Goal: Task Accomplishment & Management: Manage account settings

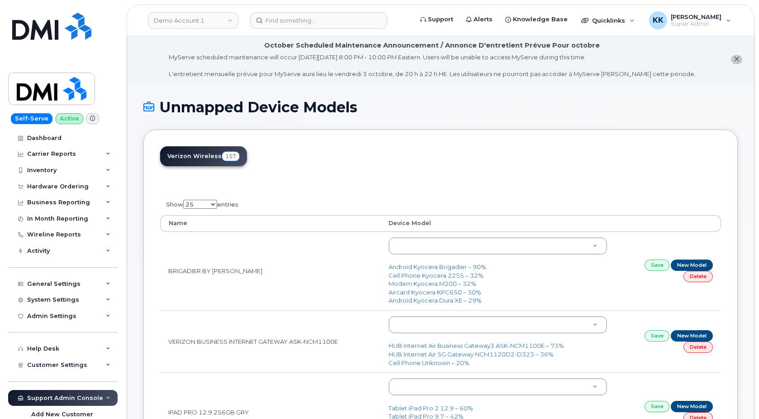
select select "25"
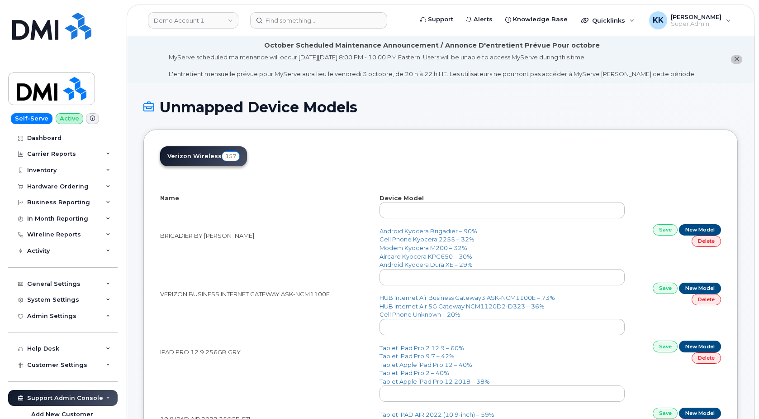
select select "25"
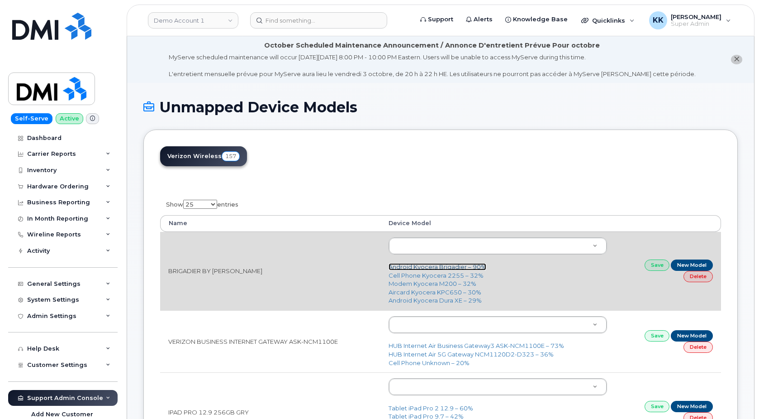
click at [442, 268] on link "Android Kyocera Brigadier – 90%" at bounding box center [438, 266] width 98 height 7
type input "379"
click at [661, 263] on link "Save" at bounding box center [657, 264] width 25 height 11
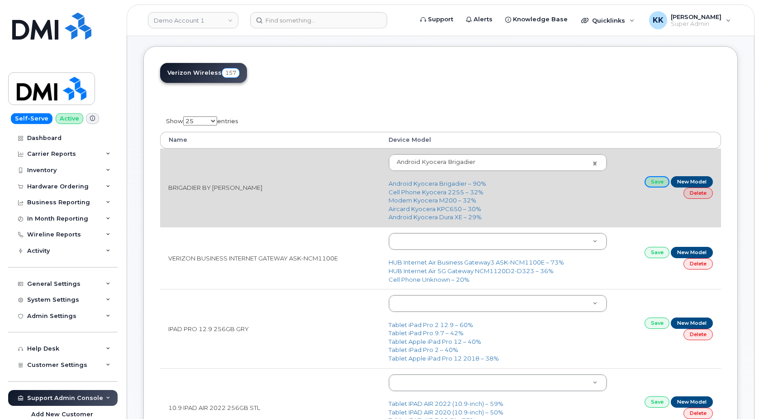
scroll to position [138, 0]
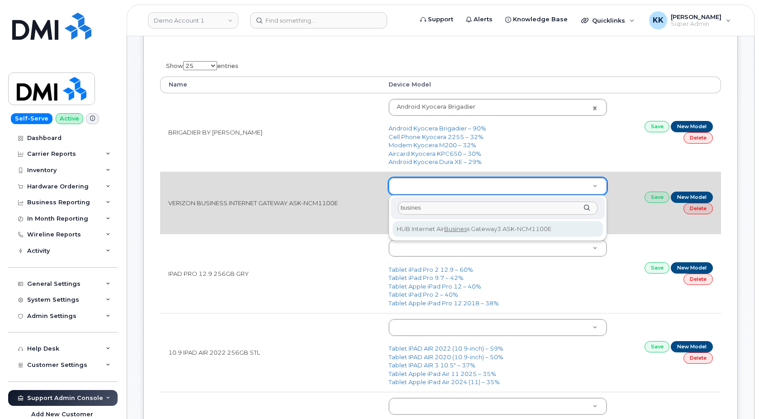
drag, startPoint x: 439, startPoint y: 204, endPoint x: 346, endPoint y: 204, distance: 93.7
click at [398, 204] on input "busines" at bounding box center [498, 207] width 200 height 13
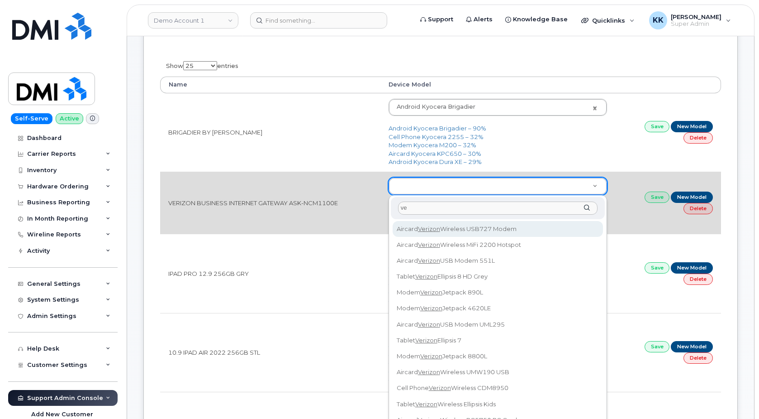
type input "v"
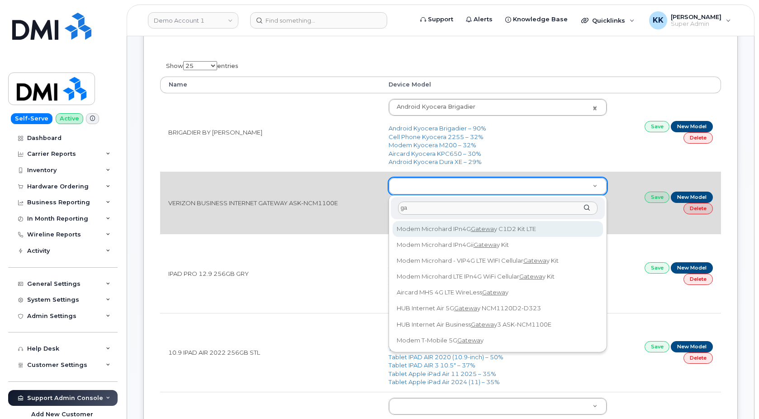
type input "g"
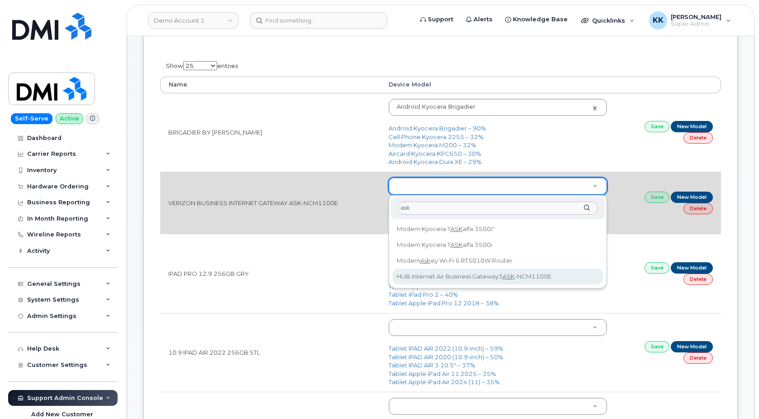
type input "ask"
type input "3335"
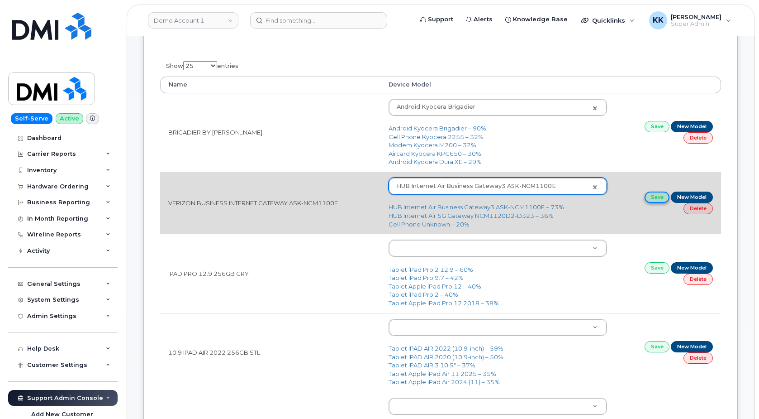
click at [656, 197] on link "Save" at bounding box center [657, 196] width 25 height 11
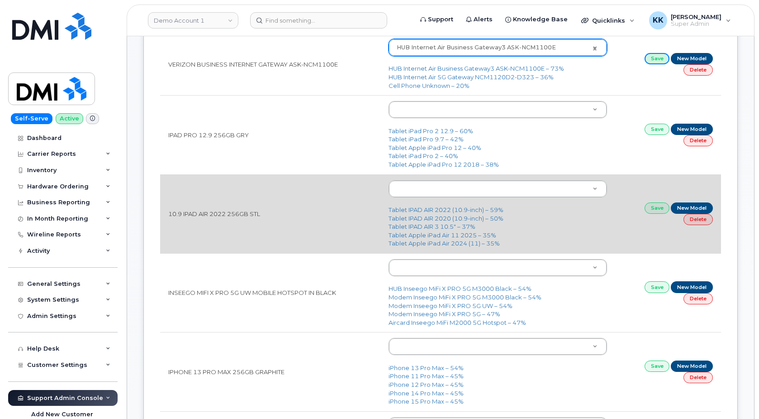
scroll to position [323, 0]
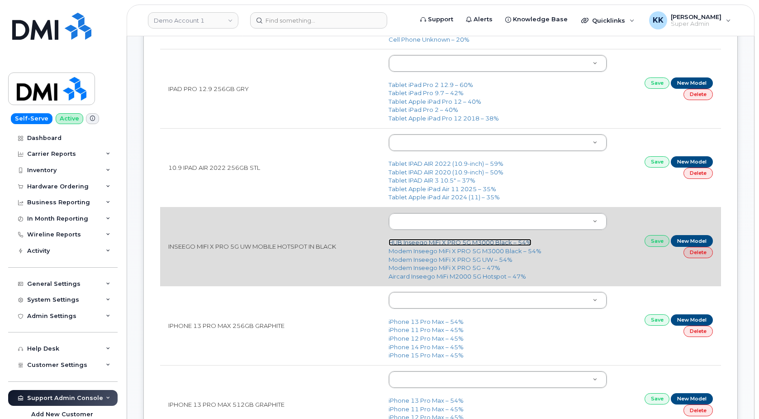
click at [443, 245] on link "HUB Inseego MiFi X PRO 5G M3000 Black – 54%" at bounding box center [460, 242] width 143 height 7
type input "3385"
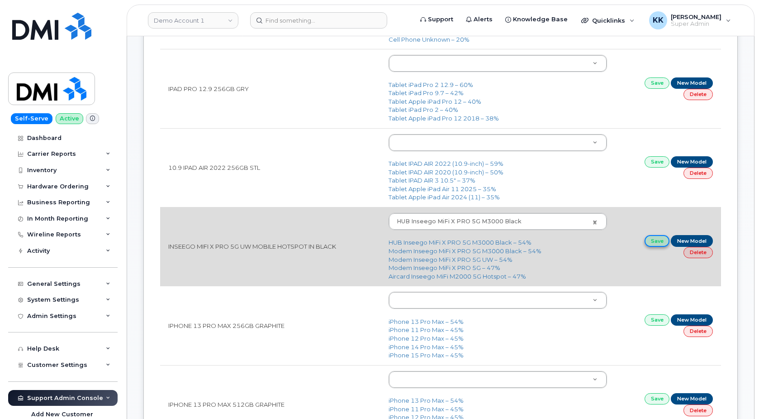
click at [653, 240] on link "Save" at bounding box center [657, 240] width 25 height 11
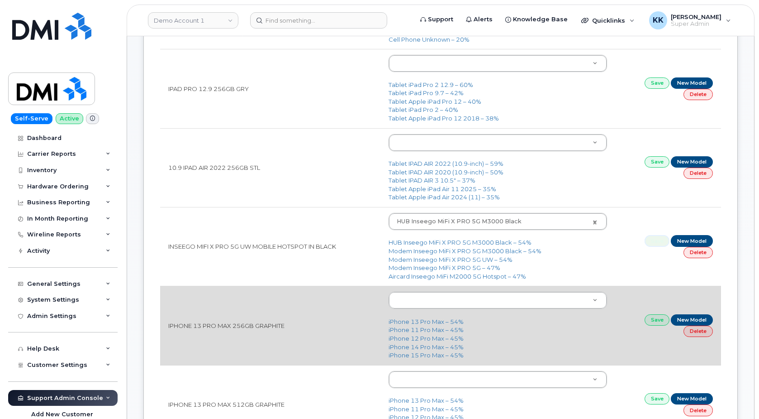
scroll to position [369, 0]
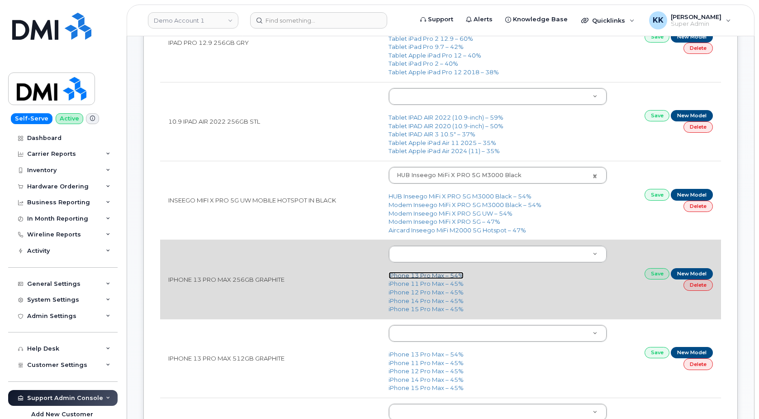
click at [435, 277] on link "iPhone 13 Pro Max – 54%" at bounding box center [426, 275] width 75 height 7
type input "2615"
click at [652, 272] on link "Save" at bounding box center [657, 273] width 25 height 11
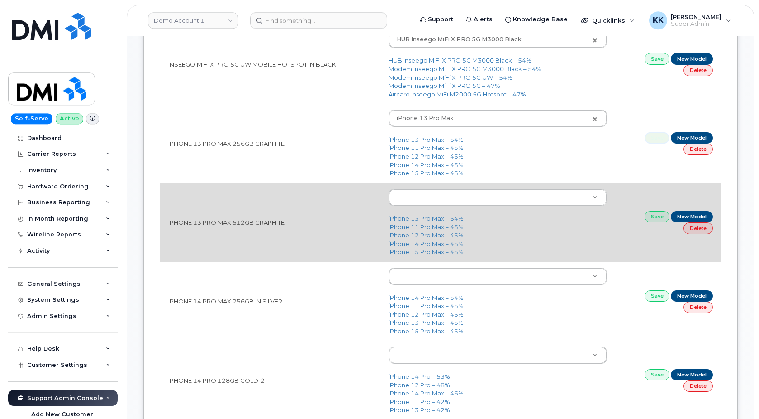
scroll to position [508, 0]
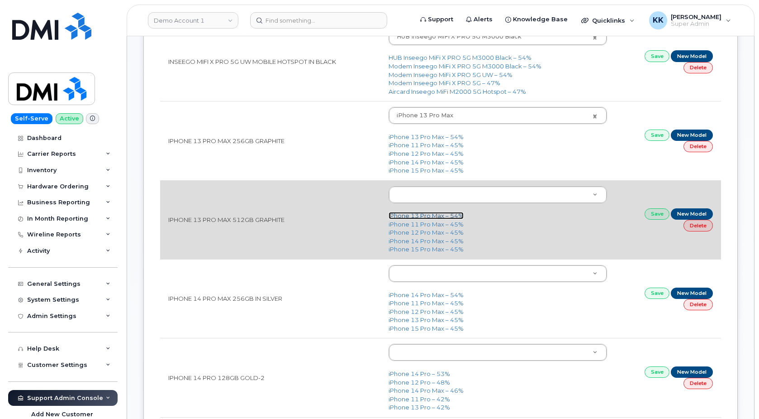
click at [446, 216] on link "iPhone 13 Pro Max – 54%" at bounding box center [426, 215] width 75 height 7
type input "2615"
click at [642, 213] on td "Save New Model Delete" at bounding box center [669, 219] width 106 height 79
click at [651, 213] on link "Save" at bounding box center [657, 213] width 25 height 11
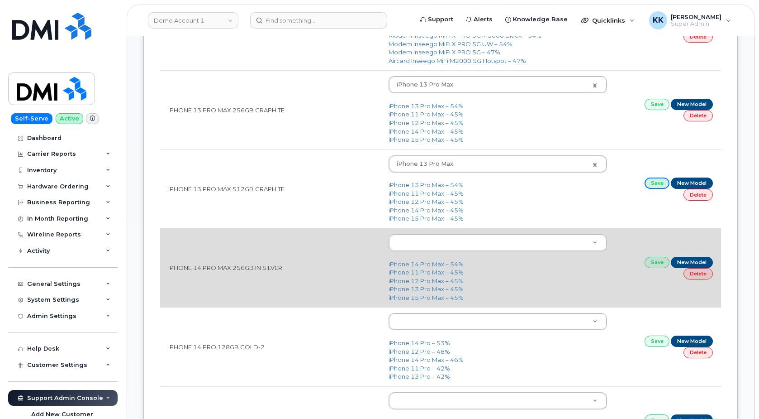
scroll to position [554, 0]
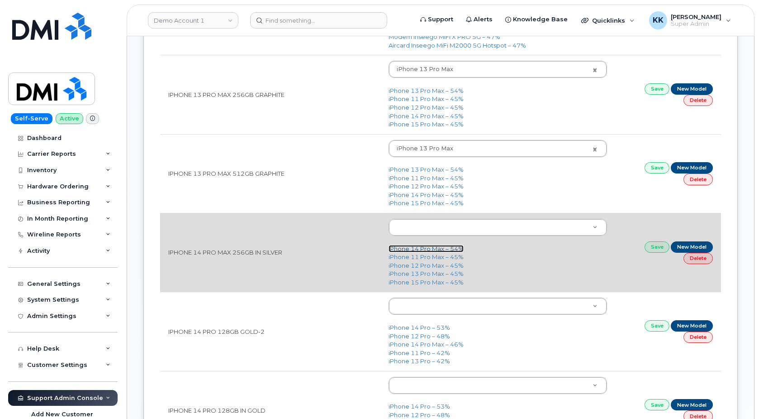
click at [424, 248] on link "iPhone 14 Pro Max – 54%" at bounding box center [426, 248] width 75 height 7
type input "2779"
click at [657, 251] on link "Save" at bounding box center [657, 246] width 25 height 11
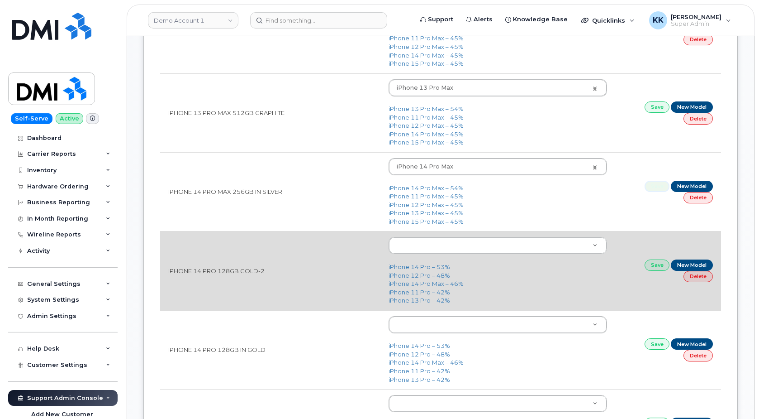
scroll to position [646, 0]
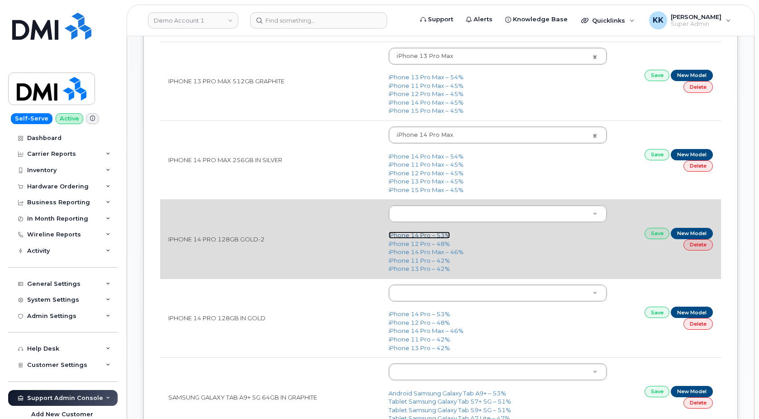
click at [424, 235] on link "iPhone 14 Pro – 53%" at bounding box center [420, 234] width 62 height 7
type input "2777"
click at [656, 237] on link "Save" at bounding box center [657, 233] width 25 height 11
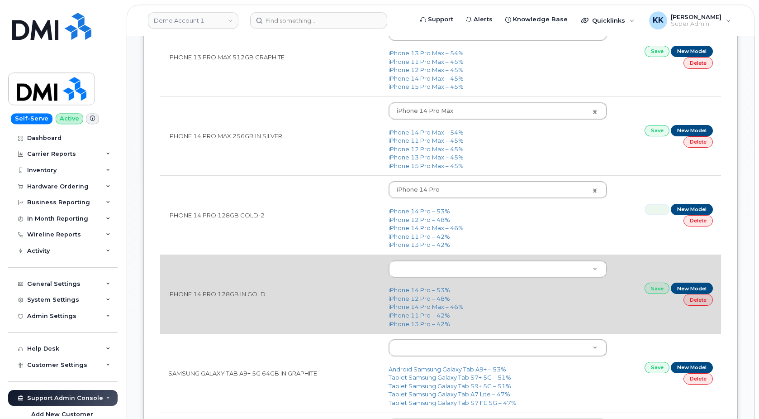
scroll to position [692, 0]
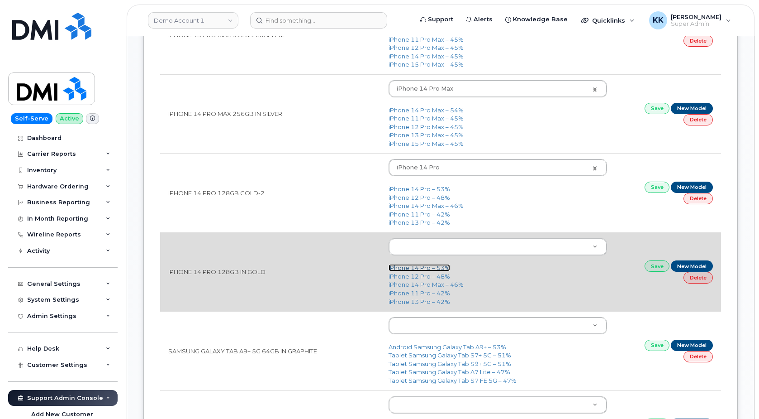
click at [418, 267] on link "iPhone 14 Pro – 53%" at bounding box center [420, 267] width 62 height 7
type input "2777"
click at [654, 271] on link "Save" at bounding box center [657, 265] width 25 height 11
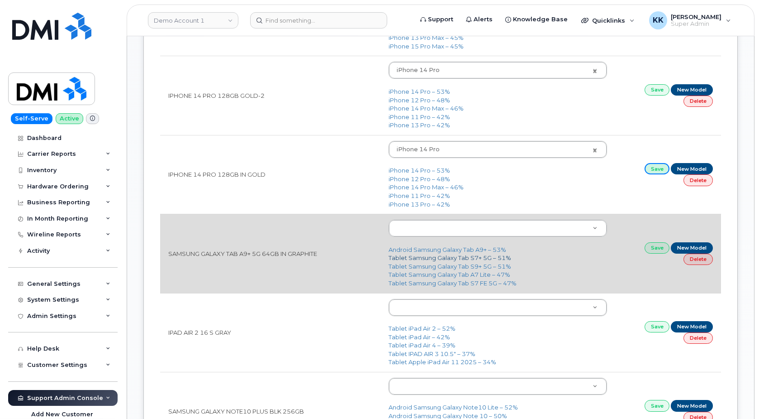
scroll to position [831, 0]
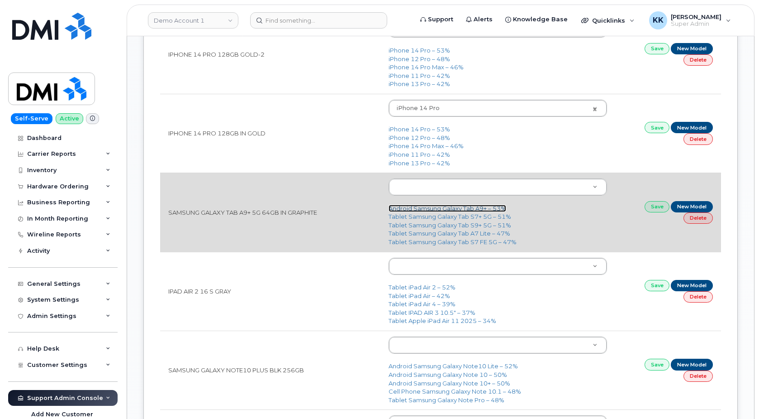
click at [469, 209] on link "Android Samsung Galaxy Tab A9+ – 53%" at bounding box center [448, 208] width 118 height 7
type input "3107"
click at [654, 206] on link "Save" at bounding box center [657, 206] width 25 height 11
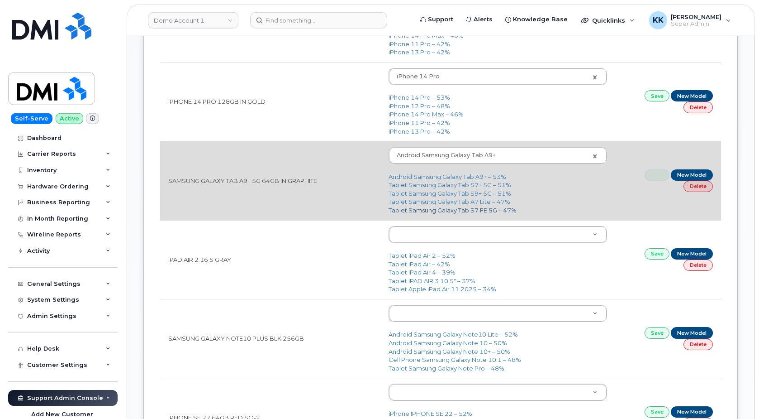
scroll to position [877, 0]
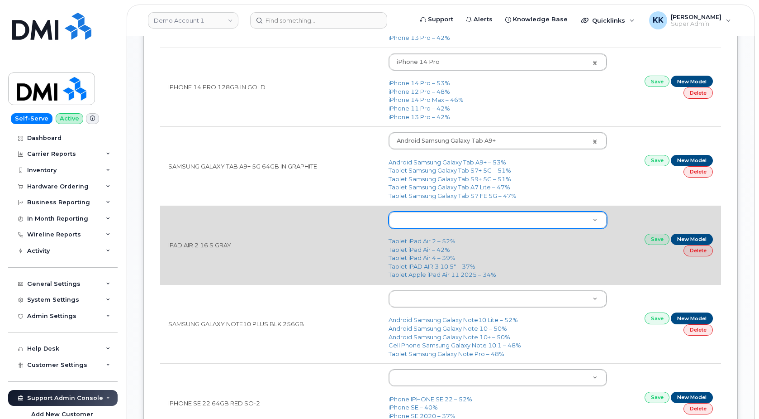
click at [412, 217] on body "Demo Account 1 Support Alerts Knowledge Base Quicklinks Suspend / Cancel Device…" at bounding box center [379, 269] width 759 height 2292
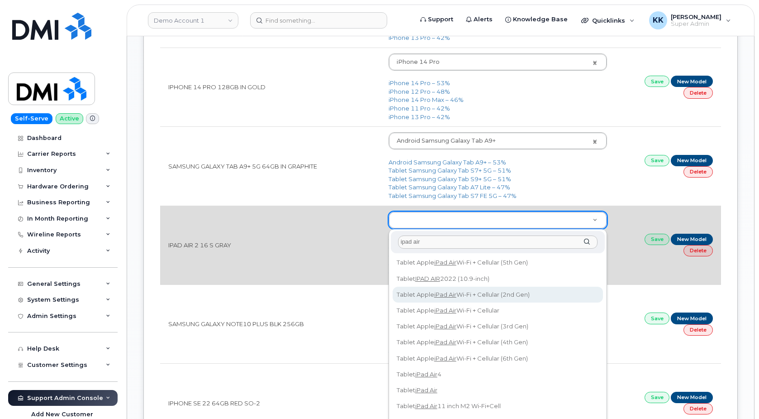
type input "ipad air"
type input "3088"
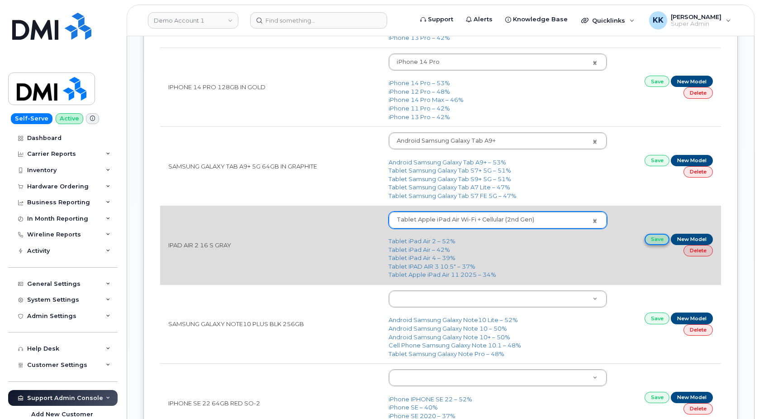
click at [654, 242] on link "Save" at bounding box center [657, 239] width 25 height 11
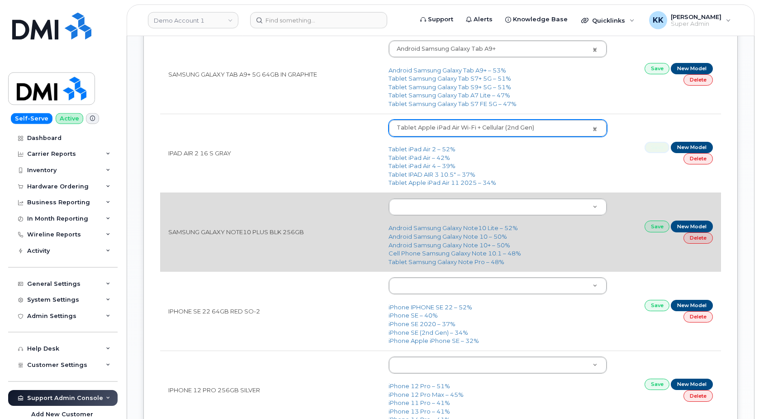
scroll to position [969, 0]
click at [454, 246] on link "Android Samsung Galaxy Note 10+ – 50%" at bounding box center [450, 244] width 122 height 7
type input "1688"
click at [654, 227] on link "Save" at bounding box center [657, 225] width 25 height 11
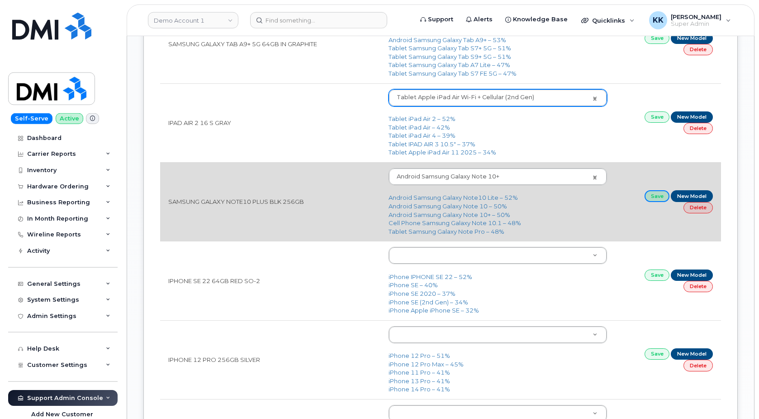
scroll to position [1016, 0]
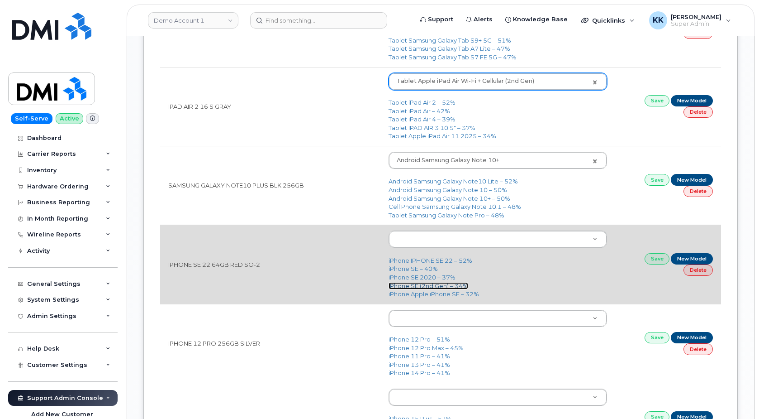
click at [426, 285] on link "iPhone SE (2nd Gen) – 34%" at bounding box center [429, 285] width 80 height 7
type input "1947"
click at [654, 258] on link "Save" at bounding box center [657, 258] width 25 height 11
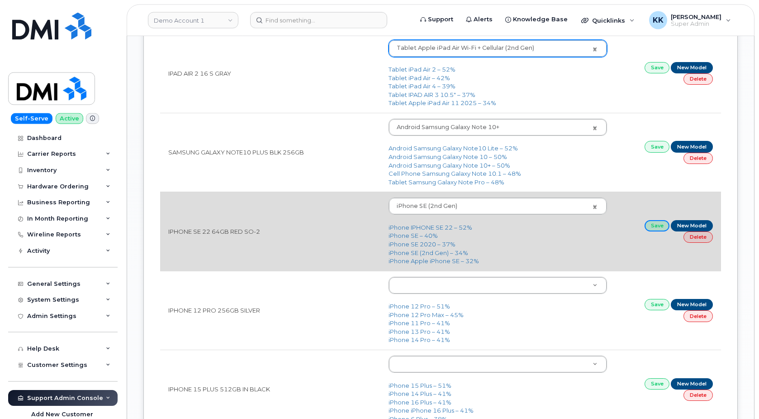
scroll to position [1062, 0]
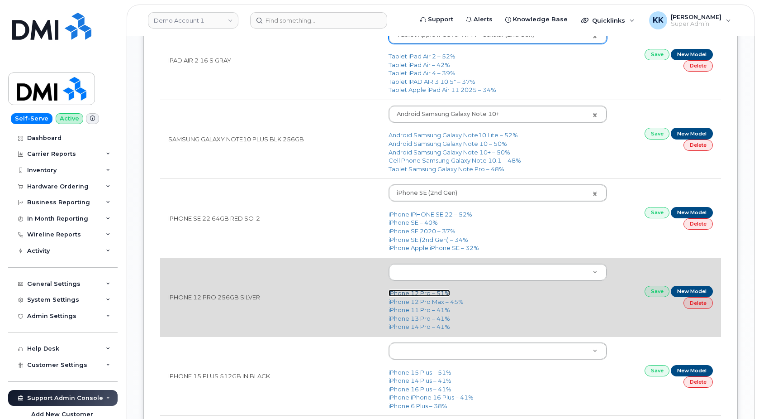
click at [409, 294] on link "iPhone 12 Pro – 51%" at bounding box center [420, 292] width 62 height 7
type input "2429"
click at [657, 293] on link "Save" at bounding box center [657, 291] width 25 height 11
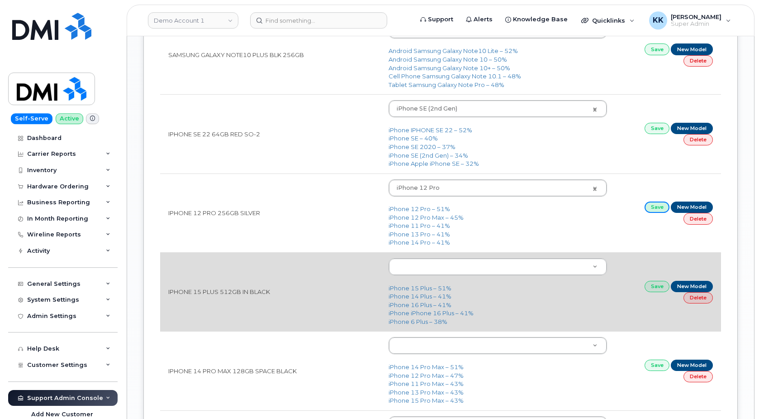
scroll to position [1154, 0]
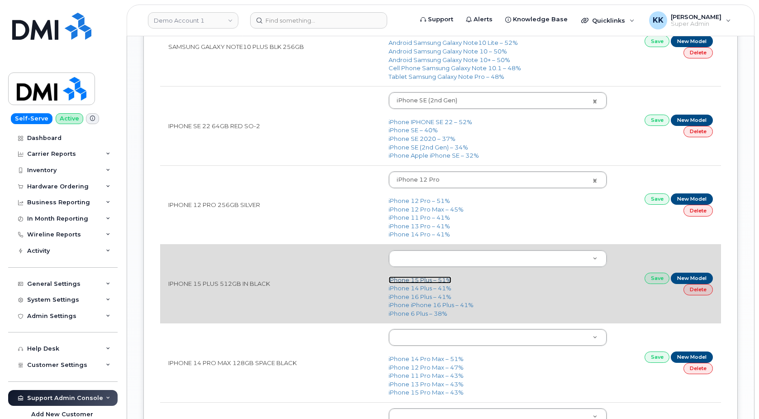
click at [429, 282] on link "iPhone 15 Plus – 51%" at bounding box center [420, 279] width 63 height 7
type input "3019"
click at [656, 275] on link "Save" at bounding box center [657, 277] width 25 height 11
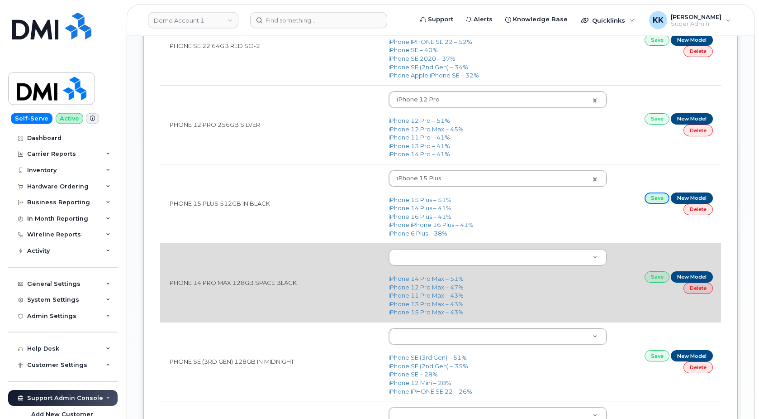
scroll to position [1246, 0]
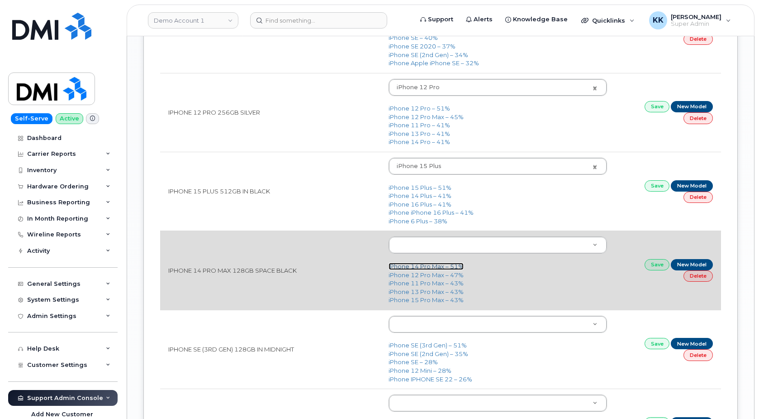
click at [423, 268] on link "iPhone 14 Pro Max – 51%" at bounding box center [426, 266] width 75 height 7
type input "2779"
click at [653, 268] on link "Save" at bounding box center [657, 264] width 25 height 11
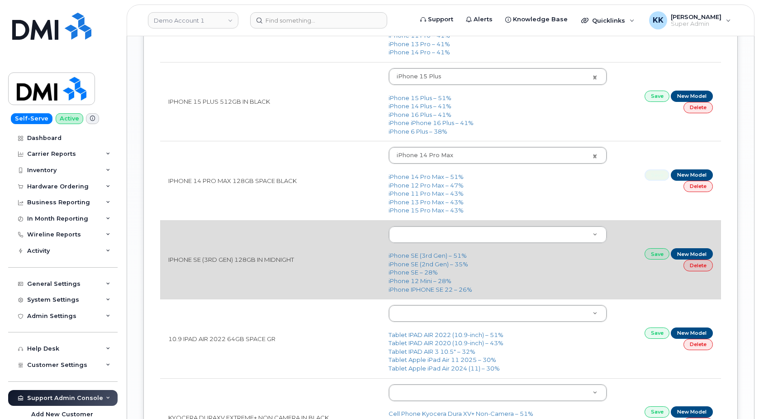
scroll to position [1339, 0]
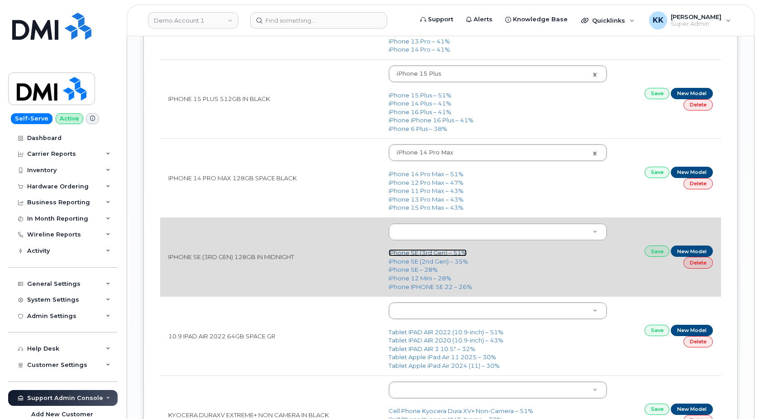
click at [419, 253] on link "iPhone SE (3rd Gen) – 51%" at bounding box center [428, 252] width 78 height 7
type input "2709"
click at [650, 254] on link "Save" at bounding box center [657, 250] width 25 height 11
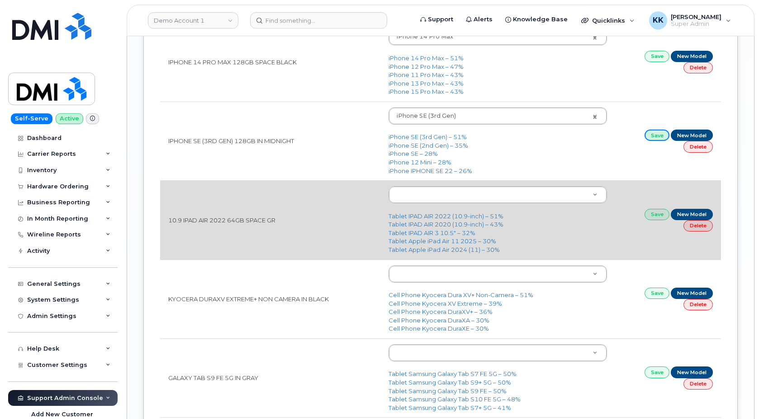
scroll to position [1477, 0]
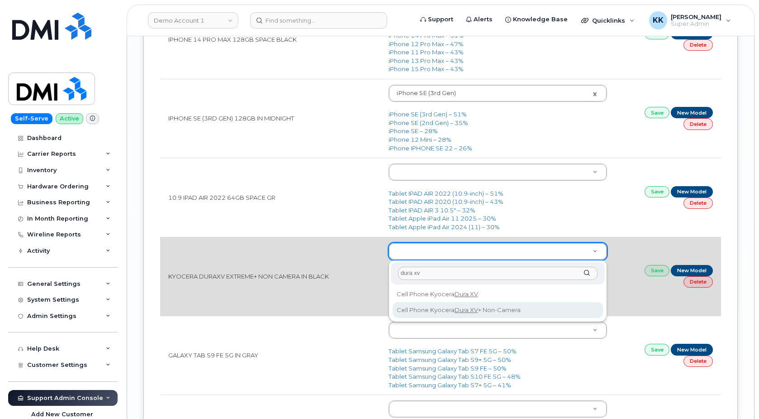
type input "dura xv"
type input "406"
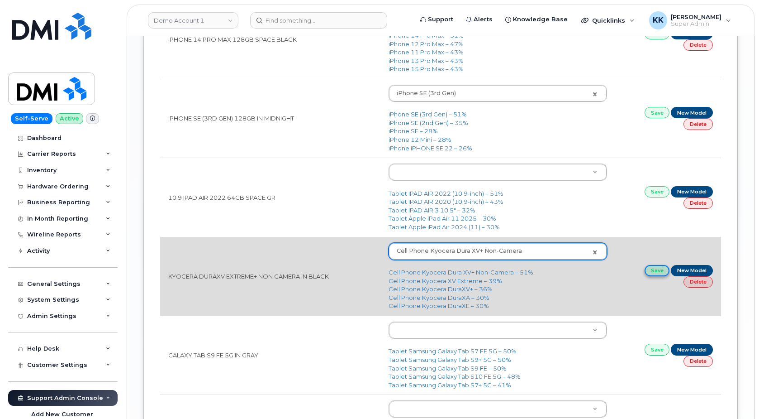
click at [658, 273] on link "Save" at bounding box center [657, 270] width 25 height 11
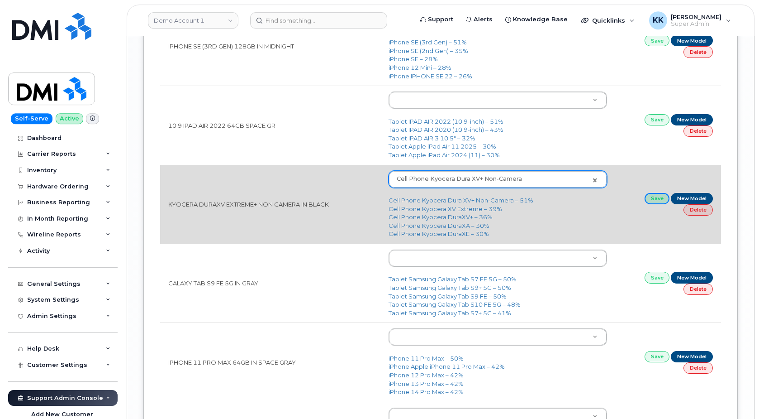
scroll to position [1616, 0]
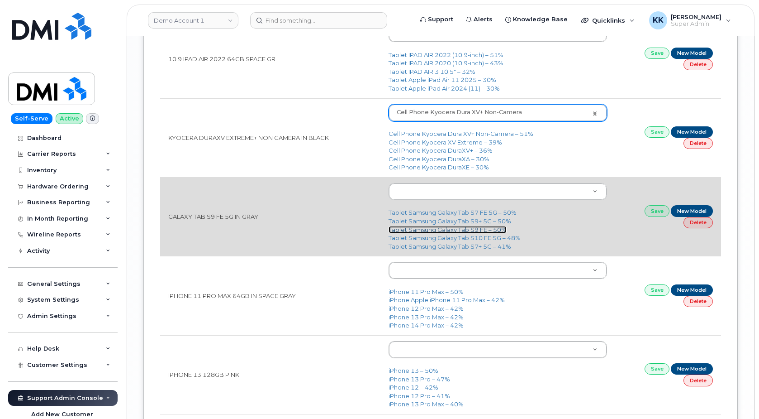
click at [471, 231] on link "Tablet Samsung Galaxy Tab S9 FE – 50%" at bounding box center [448, 229] width 118 height 7
type input "3152"
click at [654, 213] on link "Save" at bounding box center [657, 210] width 25 height 11
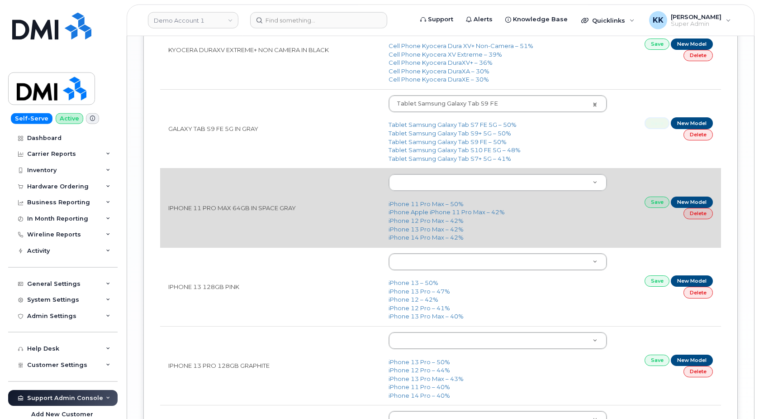
scroll to position [1708, 0]
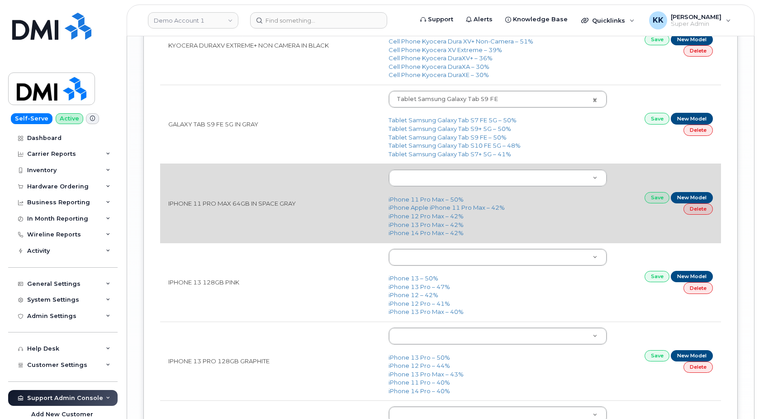
click at [435, 196] on td "iPhone 11 Pro Max – 50% iPhone Apple iPhone 11 Pro Max – 42% iPhone 12 Pro Max …" at bounding box center [498, 202] width 235 height 79
click at [444, 197] on link "iPhone 11 Pro Max – 50%" at bounding box center [426, 199] width 75 height 7
type input "1700"
click at [653, 200] on link "Save" at bounding box center [657, 197] width 25 height 11
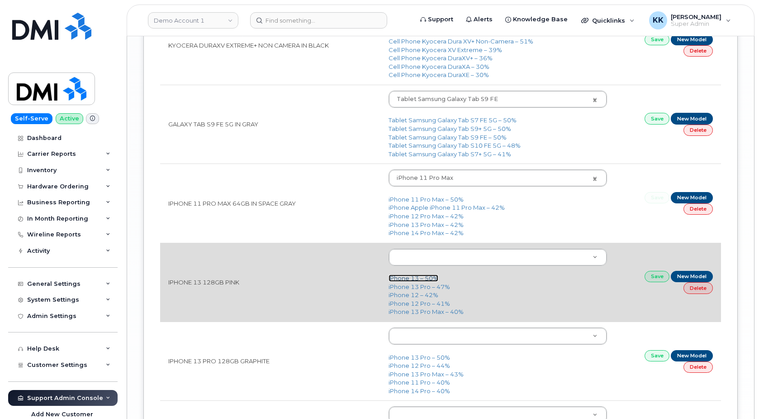
click at [427, 278] on link "iPhone 13 – 50%" at bounding box center [414, 277] width 50 height 7
type input "2612"
click at [664, 279] on link "Save" at bounding box center [657, 276] width 25 height 11
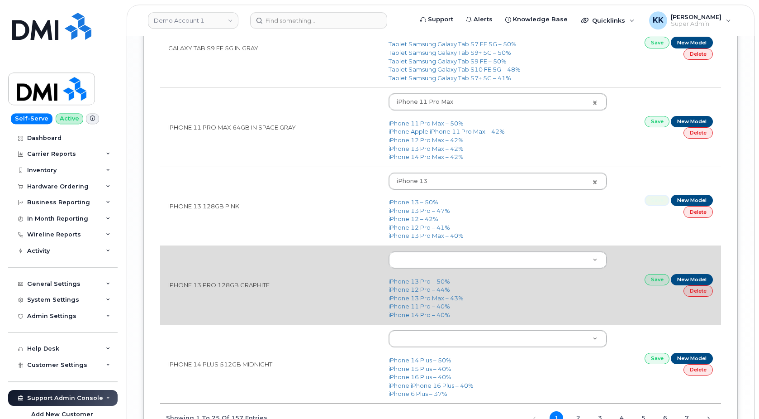
scroll to position [1800, 0]
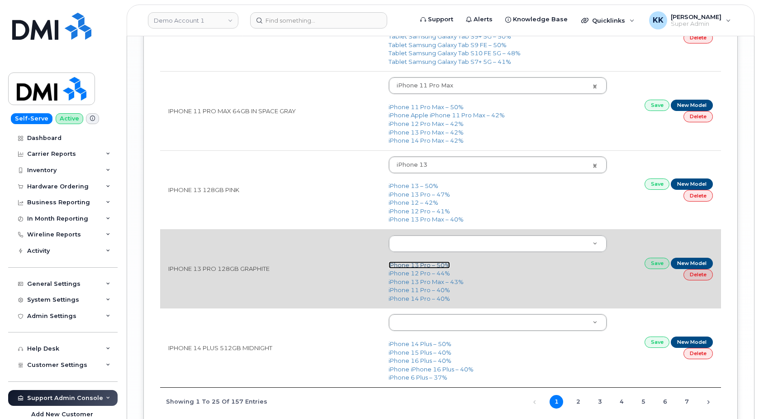
click at [406, 266] on link "iPhone 13 Pro – 50%" at bounding box center [420, 264] width 62 height 7
type input "2614"
click at [647, 267] on link "Save" at bounding box center [657, 263] width 25 height 11
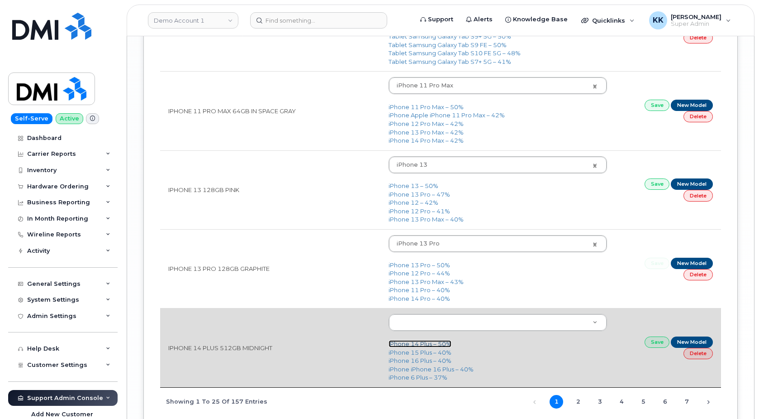
click at [428, 342] on link "iPhone 14 Plus – 50%" at bounding box center [420, 343] width 63 height 7
type input "2776"
click at [657, 346] on link "Save" at bounding box center [657, 341] width 25 height 11
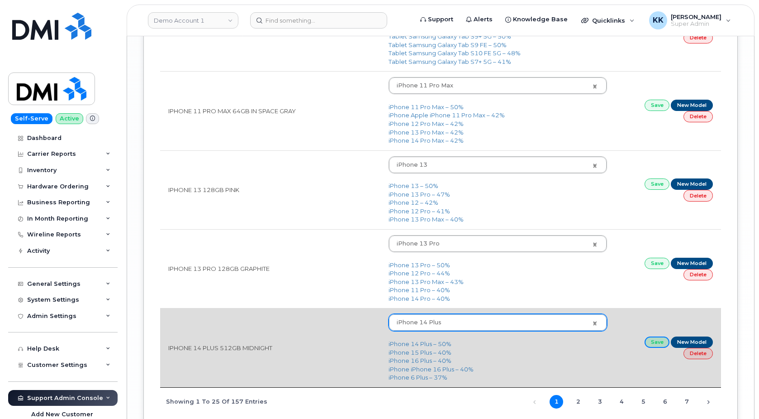
scroll to position [1847, 0]
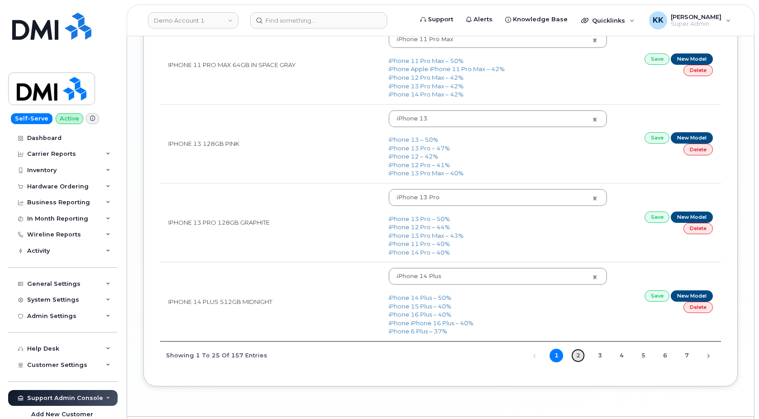
click at [575, 358] on link "2" at bounding box center [579, 356] width 14 height 14
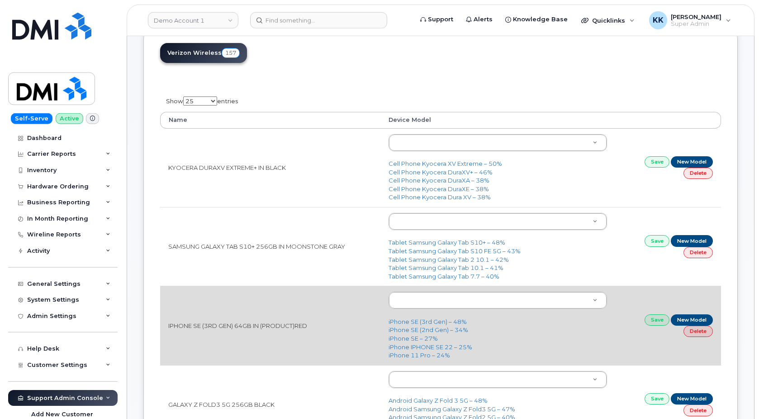
scroll to position [138, 0]
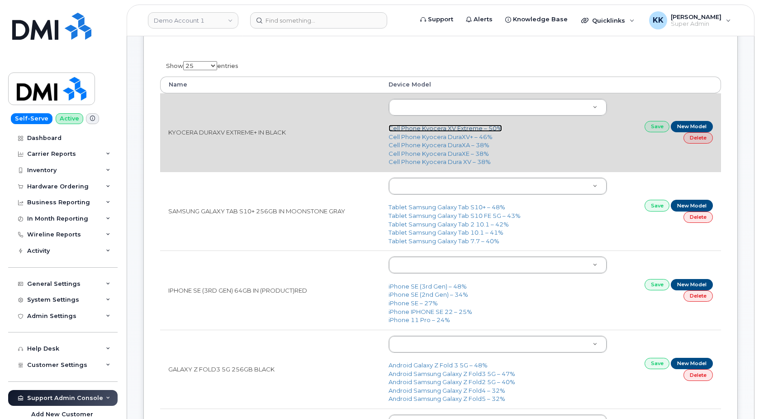
click at [438, 129] on link "Cell Phone Kyocera XV Extreme – 50%" at bounding box center [446, 127] width 114 height 7
type input "2882"
click at [653, 129] on link "Save" at bounding box center [657, 126] width 25 height 11
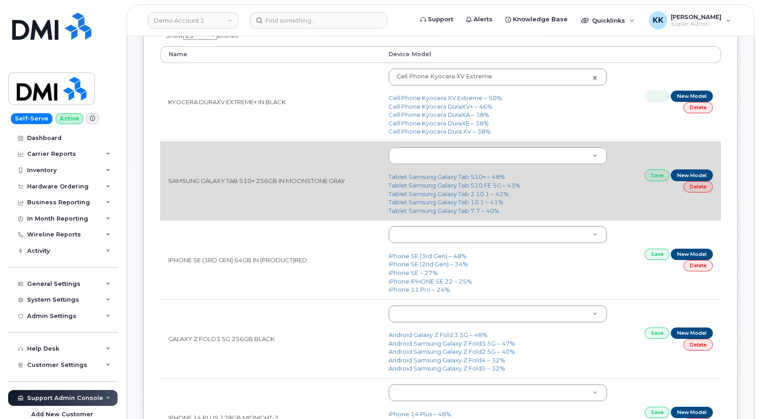
scroll to position [185, 0]
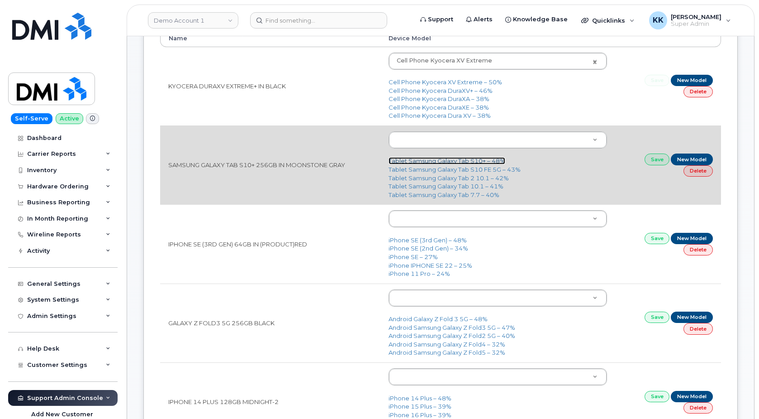
click at [465, 163] on link "Tablet Samsung Galaxy Tab S10+ – 48%" at bounding box center [447, 160] width 117 height 7
type input "3338"
click at [651, 164] on link "Save" at bounding box center [657, 158] width 25 height 11
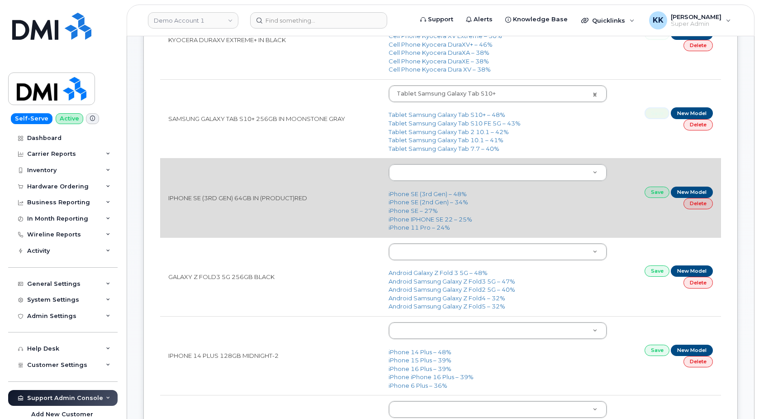
scroll to position [277, 0]
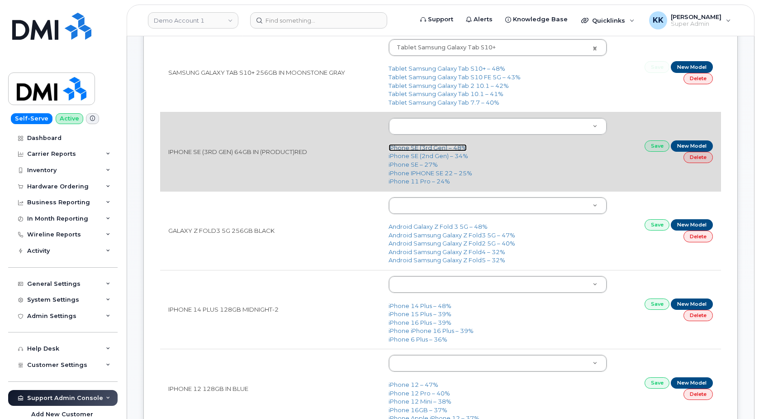
click at [427, 147] on link "iPhone SE (3rd Gen) – 48%" at bounding box center [428, 147] width 78 height 7
type input "2709"
click at [658, 146] on link "Save" at bounding box center [657, 145] width 25 height 11
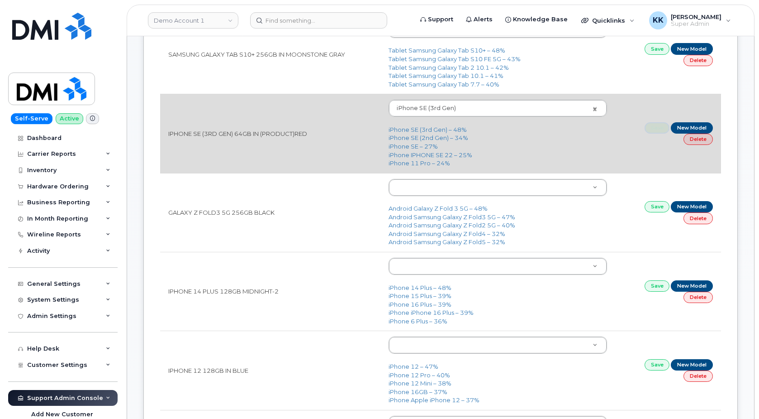
scroll to position [323, 0]
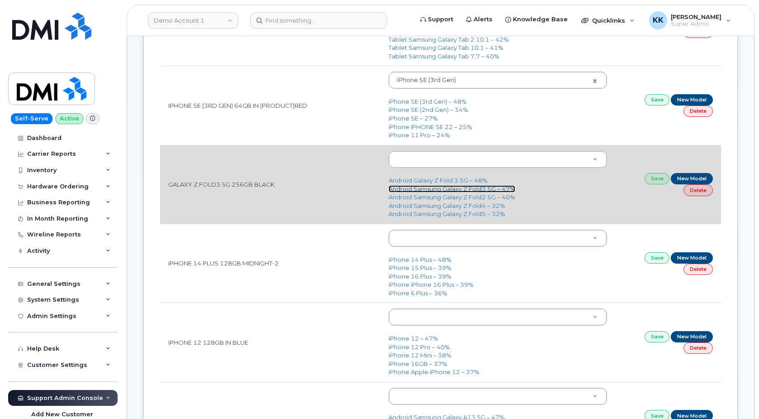
click at [427, 189] on link "Android Samsung Galaxy Z Fold3 5G – 47%" at bounding box center [452, 188] width 127 height 7
type input "2638"
click at [657, 179] on link "Save" at bounding box center [657, 178] width 25 height 11
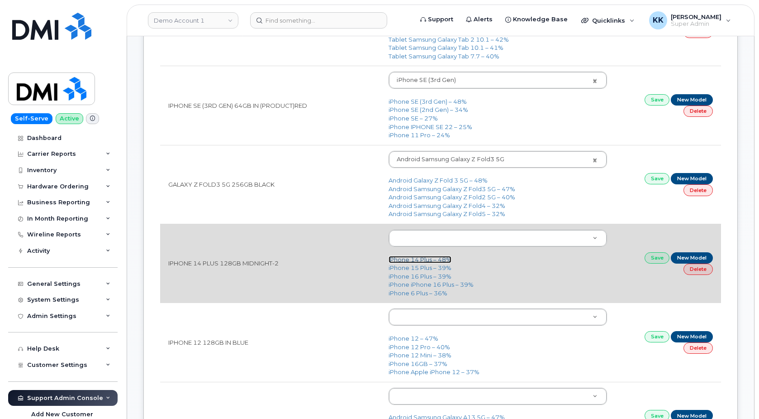
click at [434, 260] on link "iPhone 14 Plus – 48%" at bounding box center [420, 259] width 63 height 7
type input "2776"
click at [655, 258] on link "Save" at bounding box center [657, 257] width 25 height 11
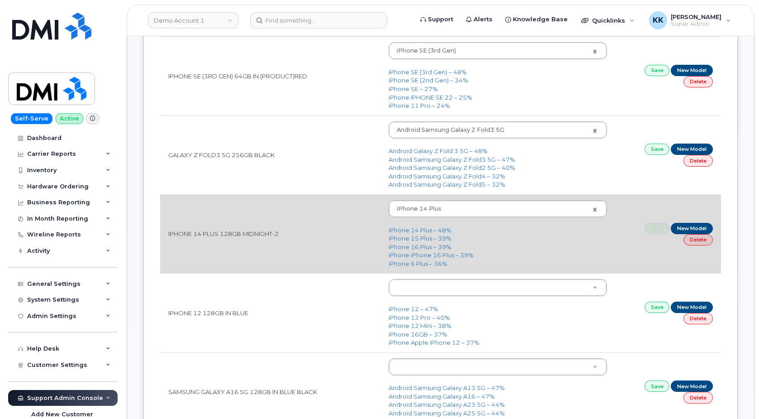
scroll to position [369, 0]
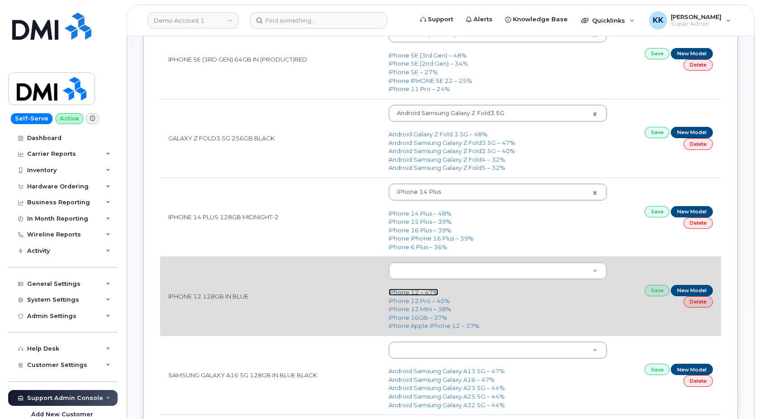
click at [416, 290] on link "iPhone 12 – 47%" at bounding box center [414, 291] width 50 height 7
type input "2435"
click at [652, 292] on link "Save" at bounding box center [657, 290] width 25 height 11
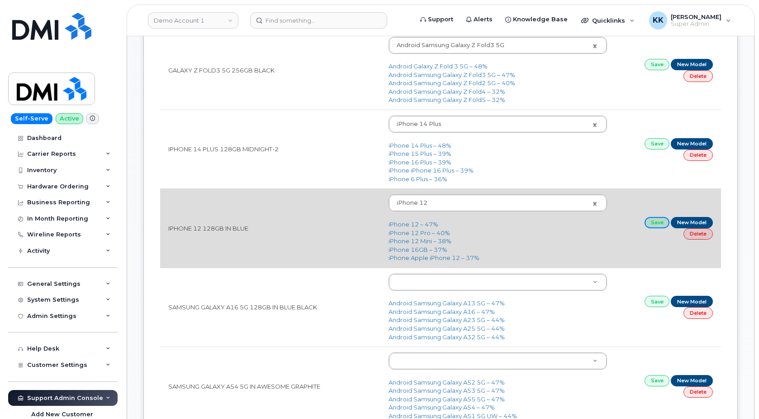
scroll to position [462, 0]
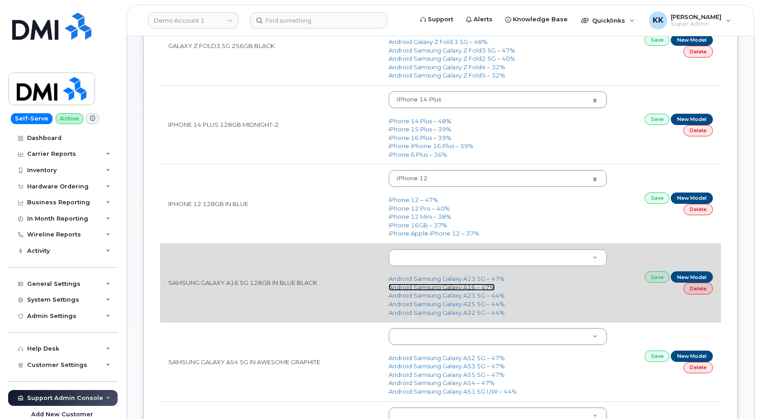
click at [471, 289] on link "Android Samsung Galaxy A16 – 47%" at bounding box center [442, 286] width 106 height 7
type input "3292"
click at [653, 279] on link "Save" at bounding box center [657, 276] width 25 height 11
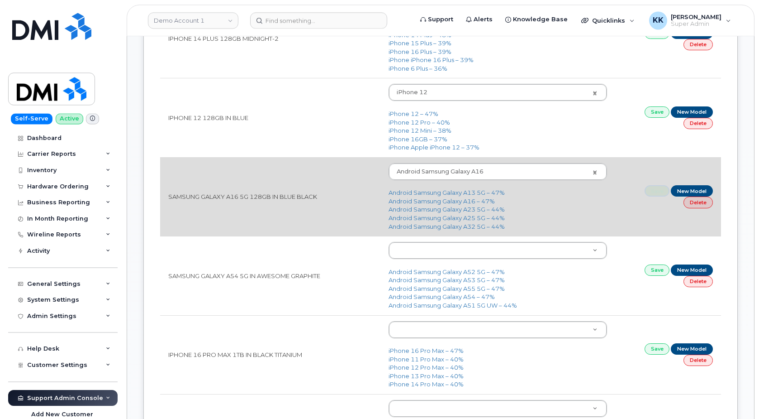
scroll to position [554, 0]
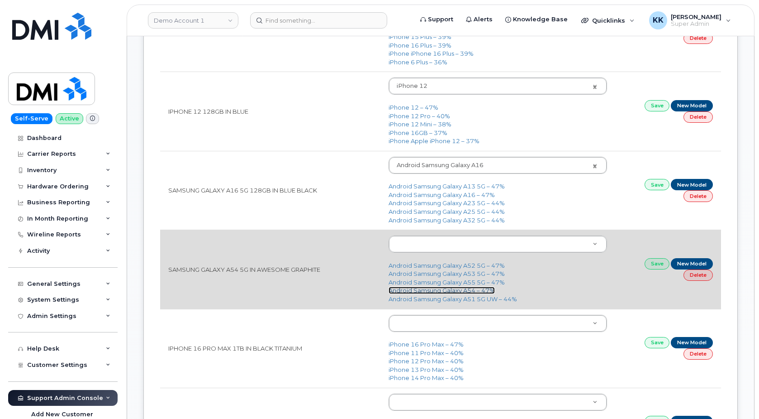
drag, startPoint x: 466, startPoint y: 291, endPoint x: 482, endPoint y: 291, distance: 16.3
click at [467, 291] on link "Android Samsung Galaxy A54 – 47%" at bounding box center [442, 289] width 106 height 7
type input "2967"
click at [652, 266] on link "Save" at bounding box center [657, 263] width 25 height 11
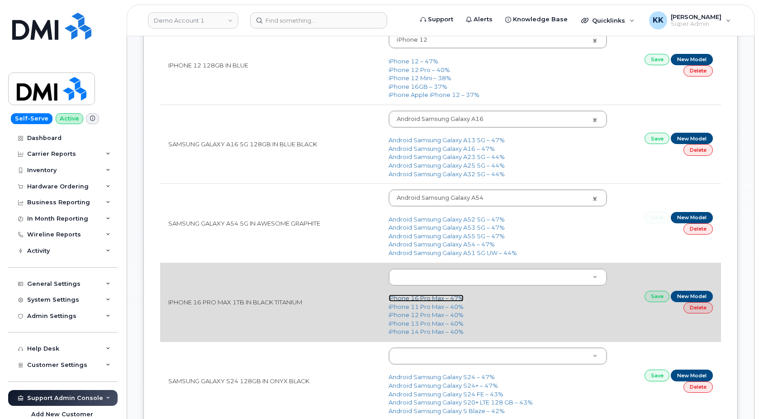
click at [424, 297] on link "iPhone 16 Pro Max – 47%" at bounding box center [426, 297] width 75 height 7
type input "3225"
click at [658, 294] on link "Save" at bounding box center [657, 296] width 25 height 11
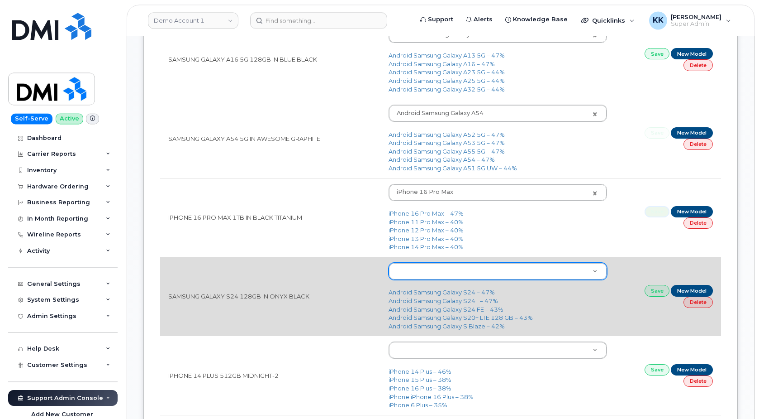
scroll to position [692, 0]
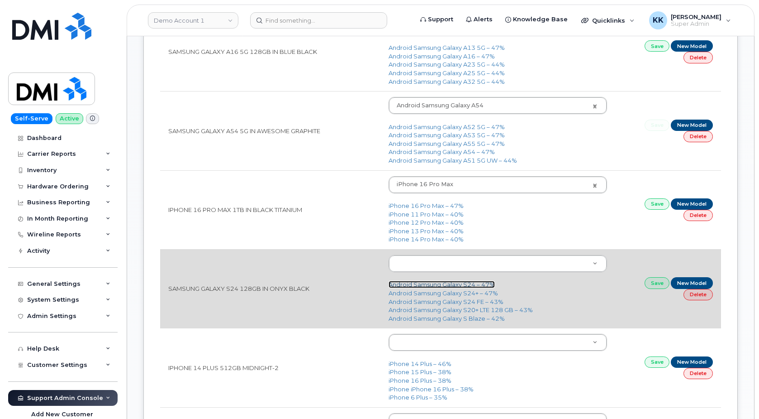
click at [469, 284] on link "Android Samsung Galaxy S24 – 47%" at bounding box center [442, 284] width 106 height 7
type input "3076"
click at [659, 282] on link "Save" at bounding box center [657, 282] width 25 height 11
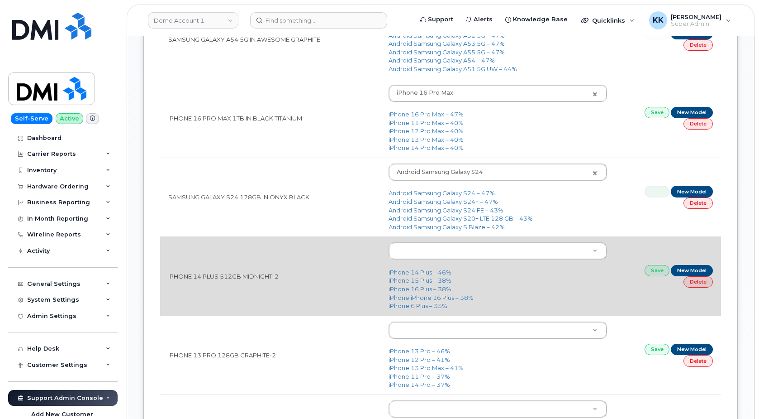
scroll to position [785, 0]
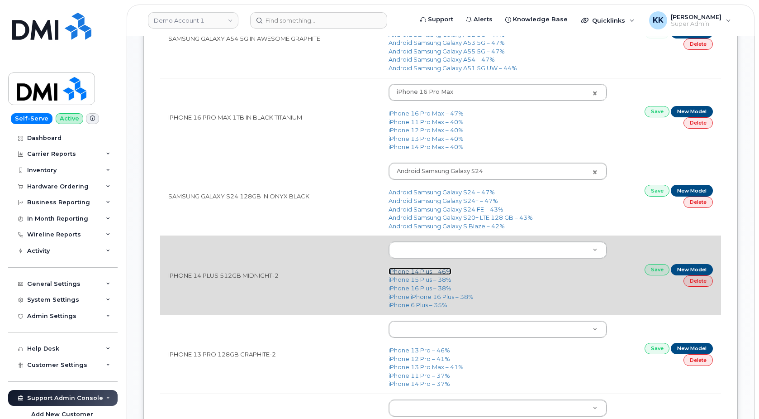
click at [426, 274] on link "iPhone 14 Plus – 46%" at bounding box center [420, 270] width 63 height 7
type input "2776"
click at [658, 269] on link "Save" at bounding box center [657, 269] width 25 height 11
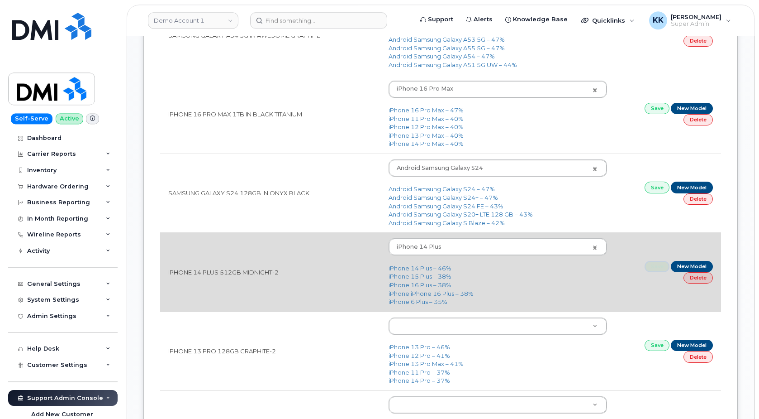
scroll to position [831, 0]
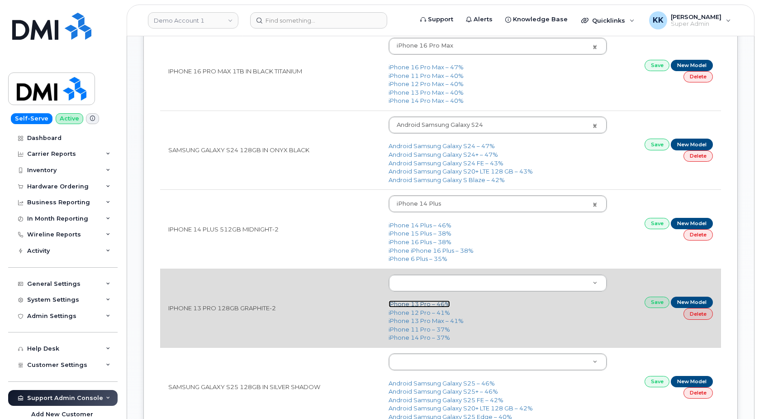
click at [412, 306] on link "iPhone 13 Pro – 46%" at bounding box center [420, 303] width 62 height 7
type input "2614"
click at [655, 306] on link "Save" at bounding box center [657, 301] width 25 height 11
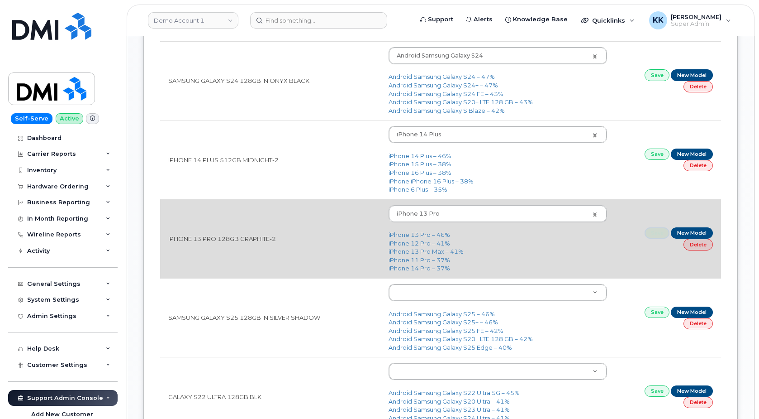
scroll to position [923, 0]
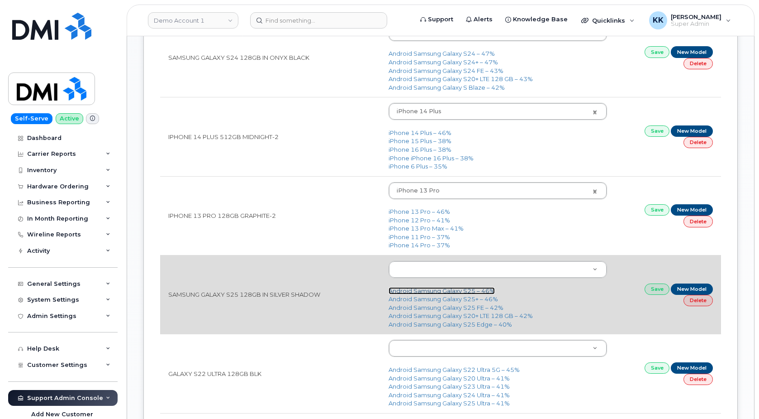
click at [450, 289] on link "Android Samsung Galaxy S25 – 46%" at bounding box center [442, 290] width 106 height 7
type input "3290"
click at [658, 290] on link "Save" at bounding box center [657, 288] width 25 height 11
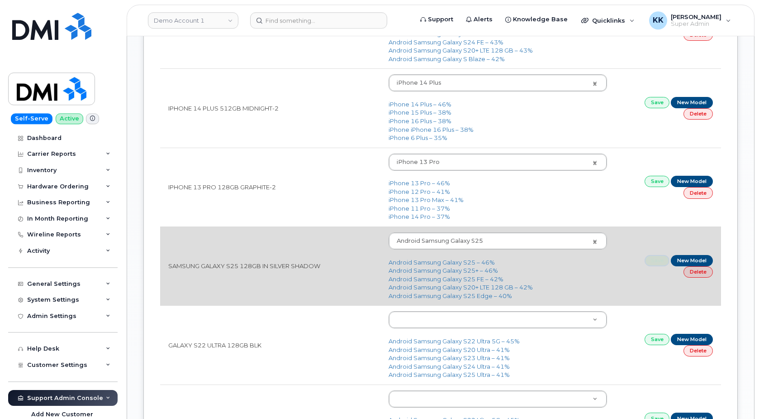
scroll to position [969, 0]
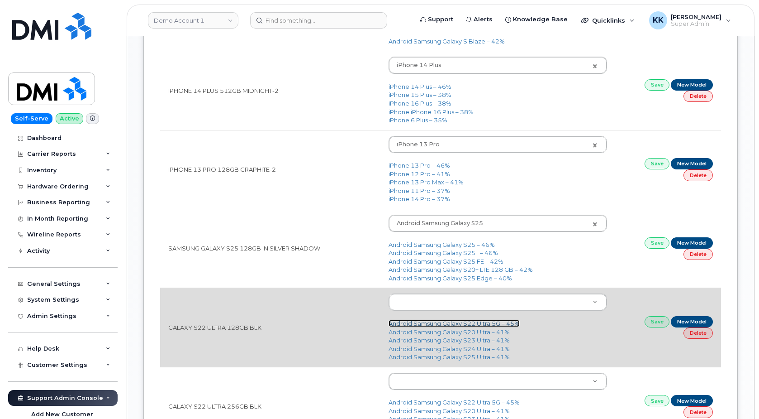
click at [452, 324] on link "Android Samsung Galaxy S22 Ultra 5G – 45%" at bounding box center [454, 323] width 131 height 7
type input "2685"
click at [653, 326] on link "Save" at bounding box center [657, 321] width 25 height 11
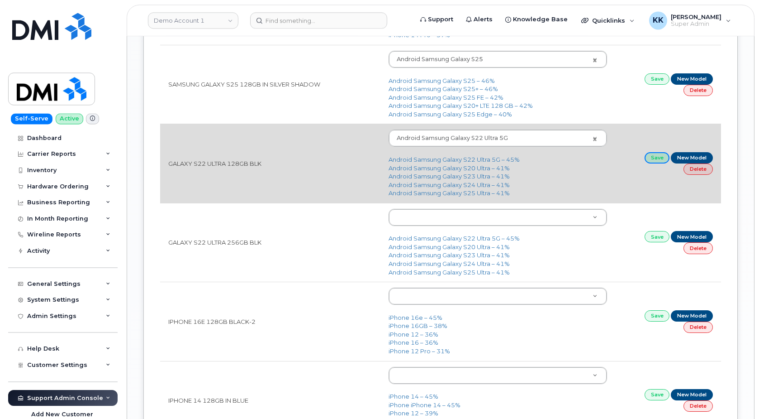
scroll to position [1154, 0]
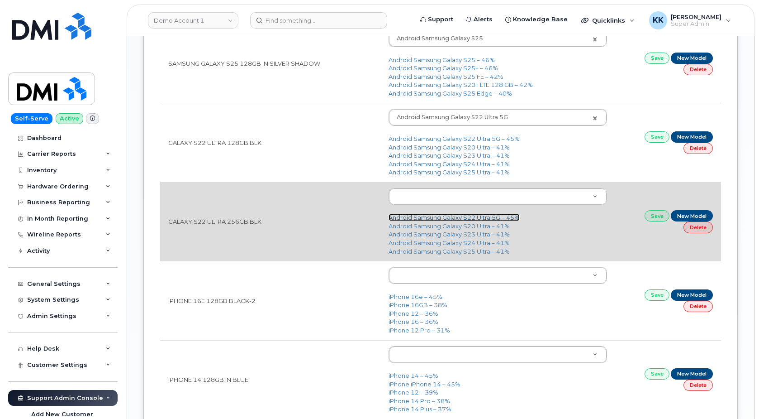
click at [472, 219] on link "Android Samsung Galaxy S22 Ultra 5G – 45%" at bounding box center [454, 217] width 131 height 7
type input "2685"
click at [656, 221] on link "Save" at bounding box center [657, 215] width 25 height 11
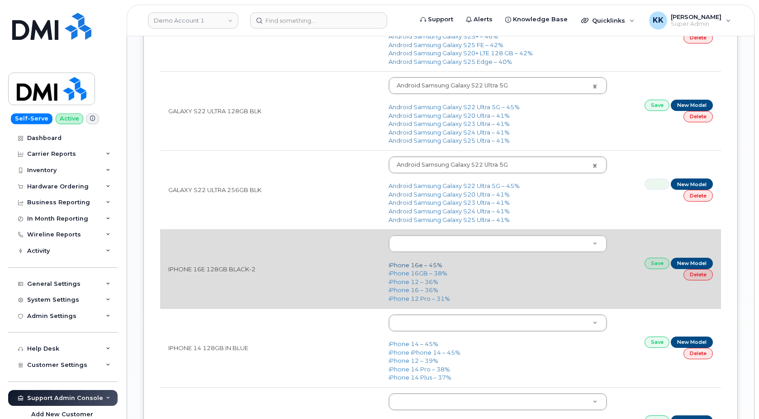
scroll to position [1200, 0]
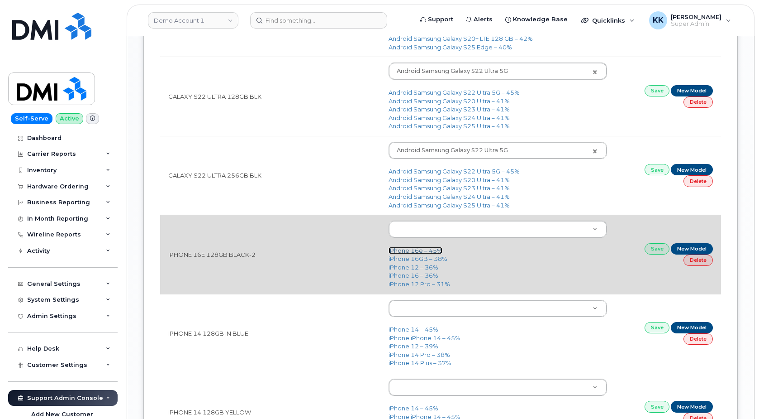
drag, startPoint x: 406, startPoint y: 250, endPoint x: 429, endPoint y: 253, distance: 22.3
click at [407, 250] on link "iPhone 16e – 45%" at bounding box center [416, 250] width 54 height 7
type input "3304"
click at [659, 250] on link "Save" at bounding box center [657, 248] width 25 height 11
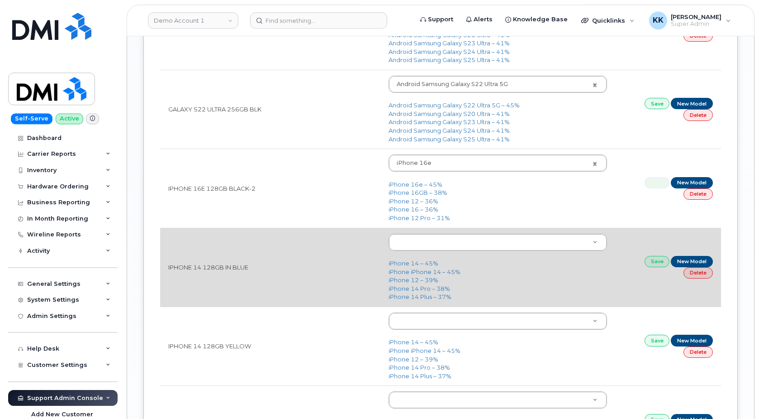
scroll to position [1293, 0]
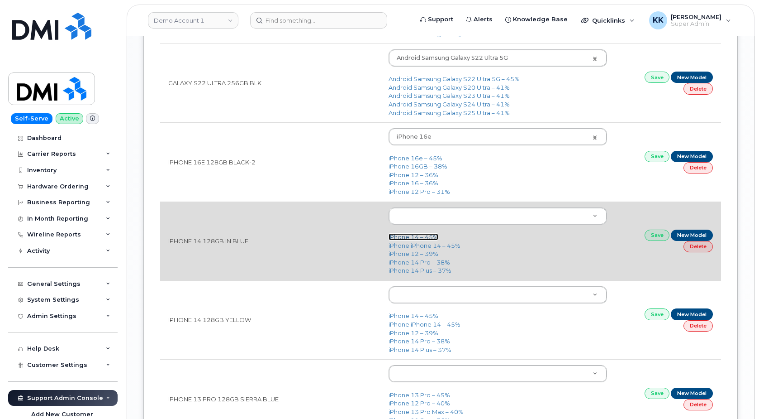
click at [412, 239] on link "iPhone 14 – 45%" at bounding box center [414, 236] width 50 height 7
type input "2778"
click at [661, 239] on link "Save" at bounding box center [657, 234] width 25 height 11
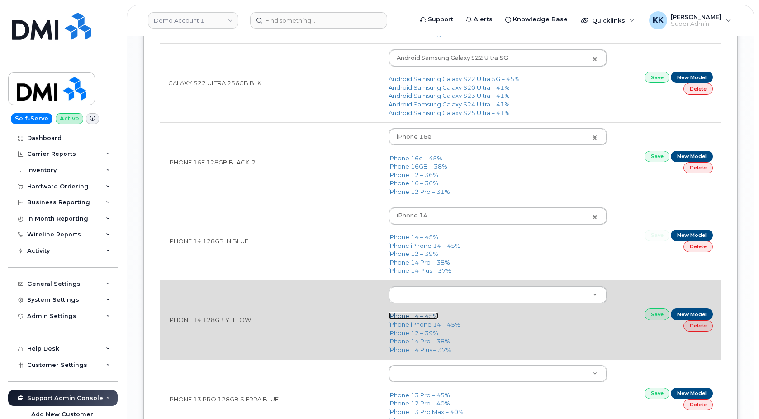
click at [428, 316] on link "iPhone 14 – 45%" at bounding box center [414, 315] width 50 height 7
type input "2778"
click at [661, 314] on link "Save" at bounding box center [657, 313] width 25 height 11
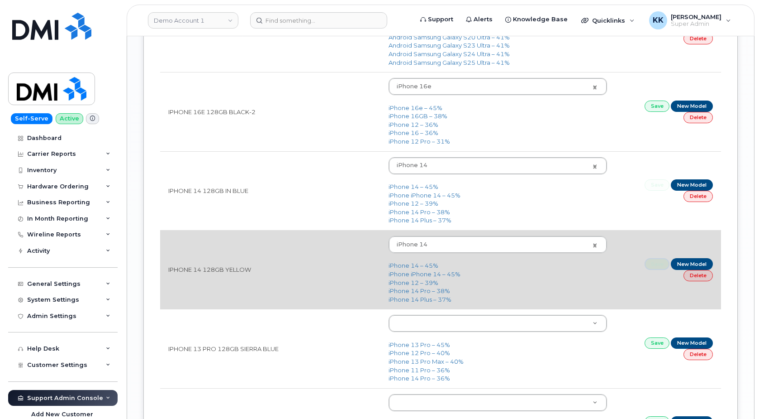
scroll to position [1385, 0]
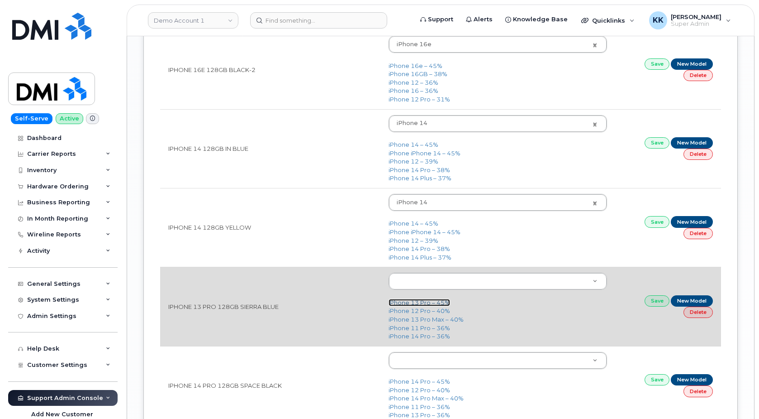
click at [416, 304] on link "iPhone 13 Pro – 45%" at bounding box center [420, 302] width 62 height 7
type input "2614"
click at [657, 303] on link "Save" at bounding box center [657, 300] width 25 height 11
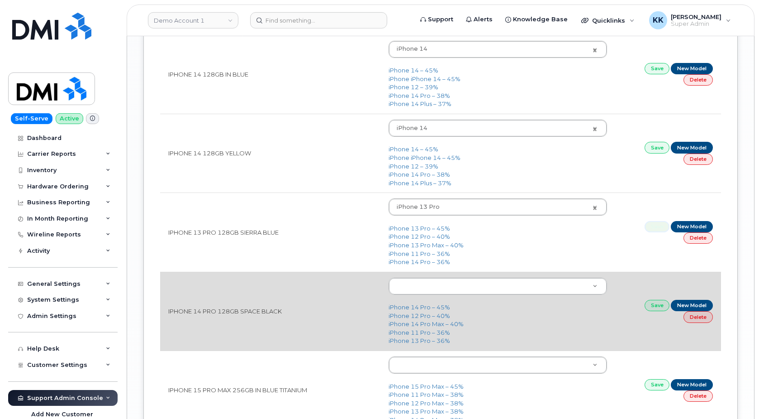
scroll to position [1477, 0]
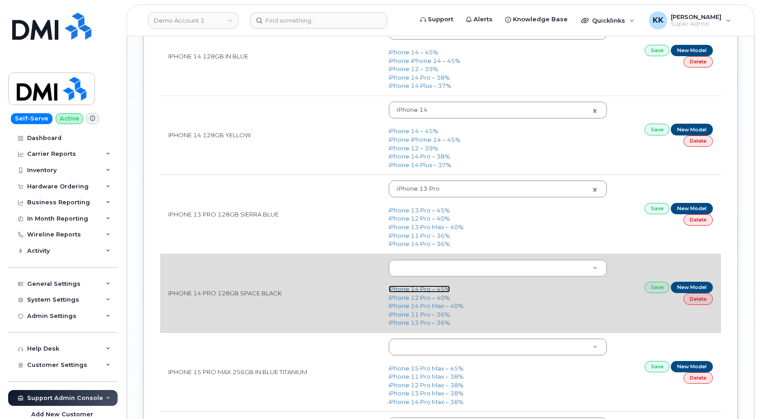
click at [441, 290] on link "iPhone 14 Pro – 45%" at bounding box center [420, 288] width 62 height 7
type input "2777"
click at [656, 288] on link "Save" at bounding box center [657, 287] width 25 height 11
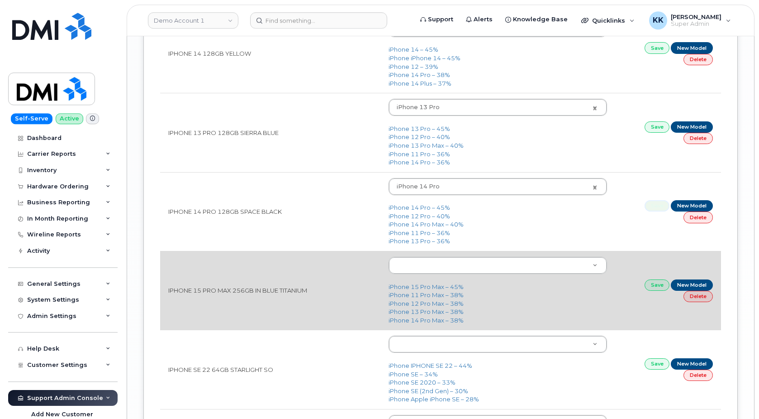
scroll to position [1570, 0]
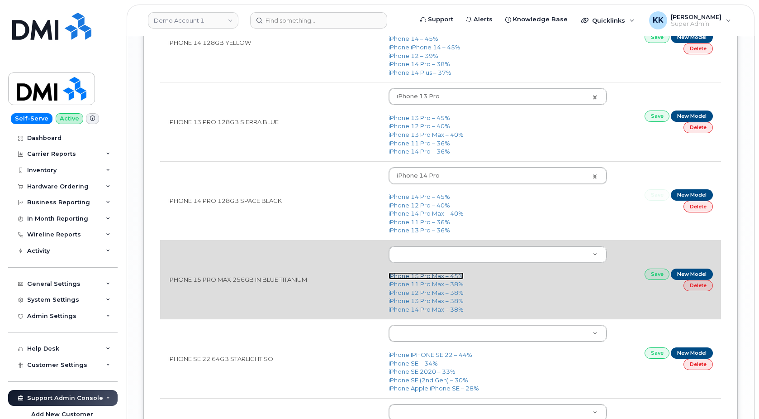
drag, startPoint x: 421, startPoint y: 275, endPoint x: 436, endPoint y: 279, distance: 15.0
click at [422, 275] on link "iPhone 15 Pro Max – 45%" at bounding box center [426, 275] width 75 height 7
type input "3021"
click at [654, 274] on link "Save" at bounding box center [657, 273] width 25 height 11
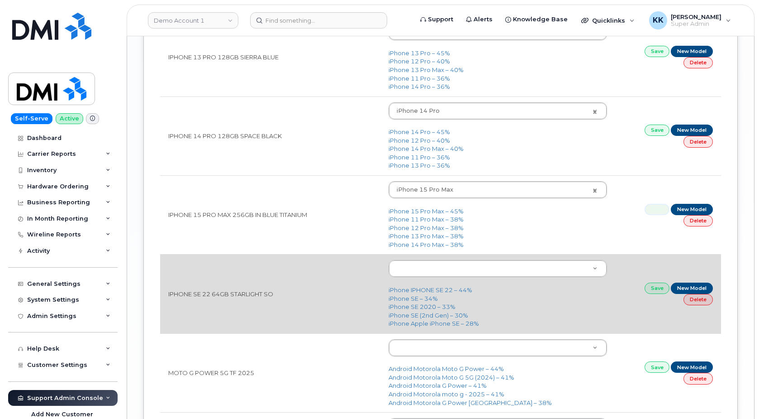
scroll to position [1662, 0]
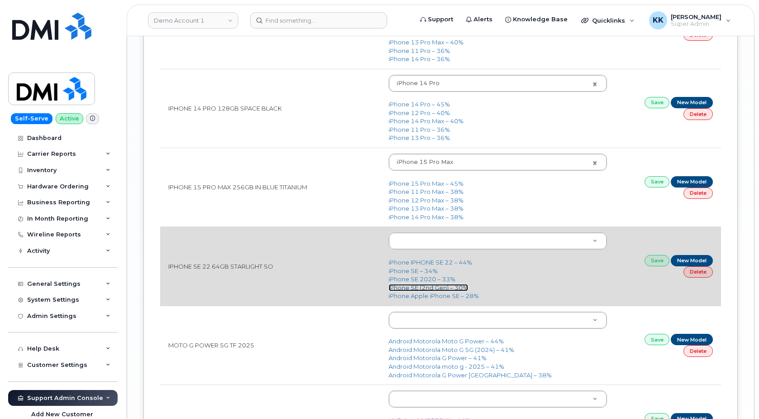
click at [427, 289] on link "iPhone SE (2nd Gen) – 30%" at bounding box center [429, 287] width 80 height 7
type input "1947"
click at [653, 264] on link "Save" at bounding box center [657, 260] width 25 height 11
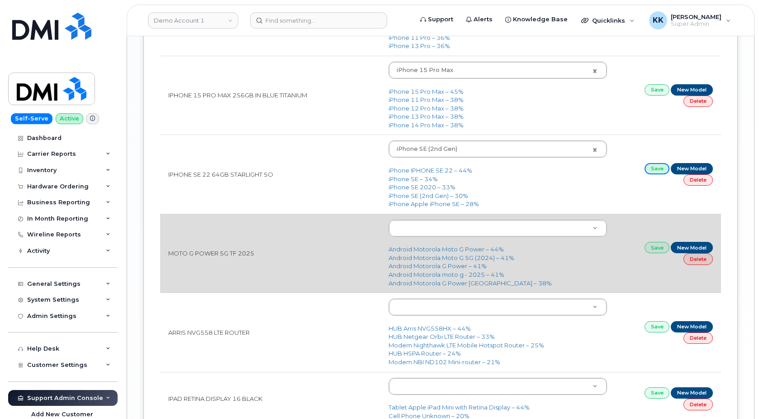
scroll to position [1754, 0]
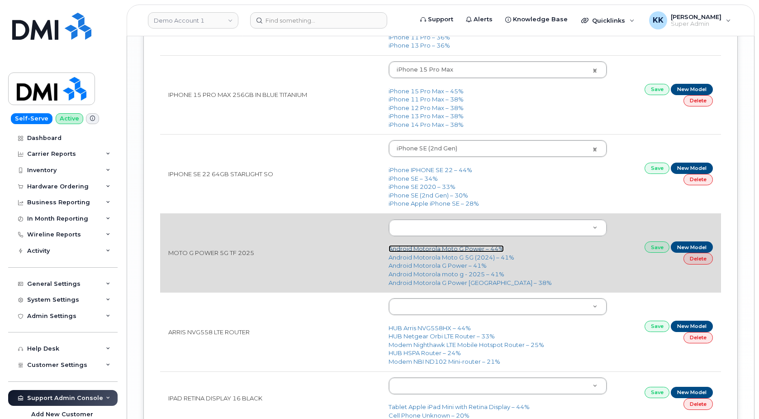
click at [461, 250] on link "Android Motorola Moto G Power – 44%" at bounding box center [446, 248] width 115 height 7
type input "3079"
click at [649, 248] on link "Save" at bounding box center [657, 246] width 25 height 11
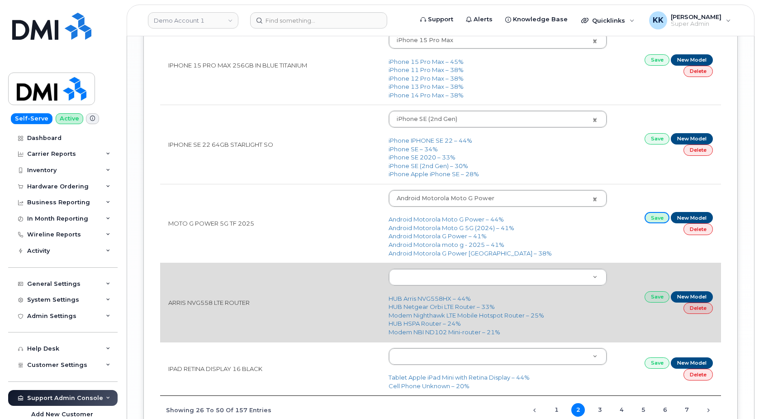
scroll to position [1800, 0]
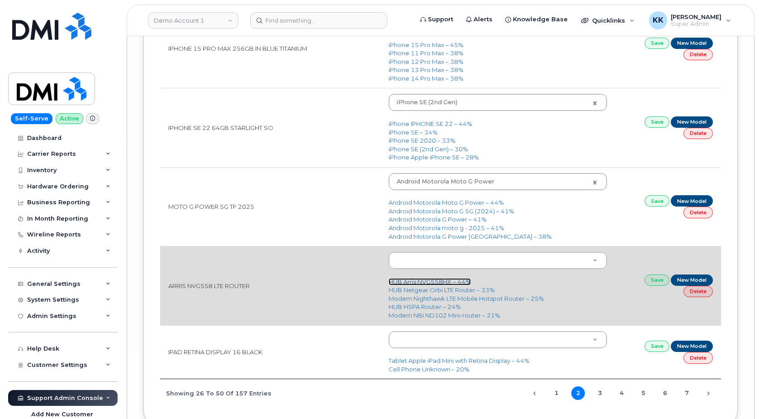
click at [428, 283] on link "HUB Arris NVG558HX – 44%" at bounding box center [430, 281] width 82 height 7
type input "2992"
click at [652, 281] on link "Save" at bounding box center [657, 279] width 25 height 11
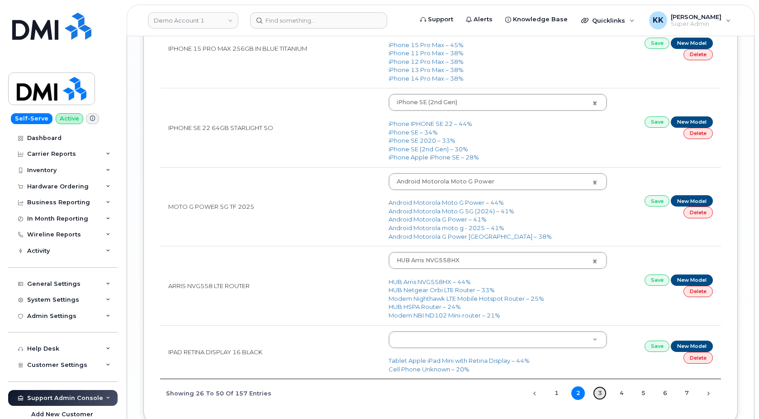
click at [602, 394] on link "3" at bounding box center [600, 393] width 14 height 14
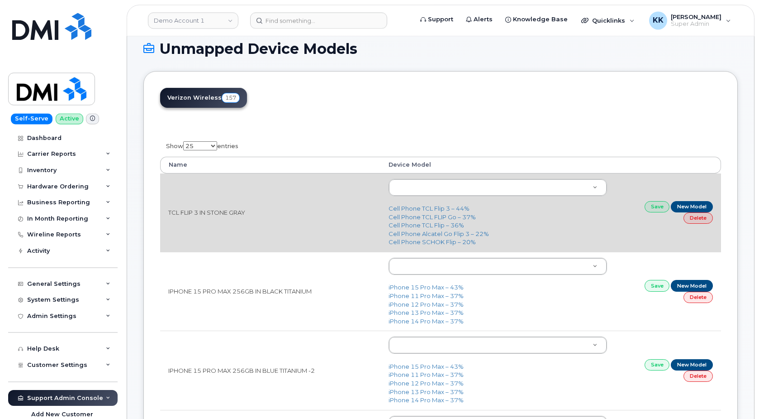
scroll to position [92, 0]
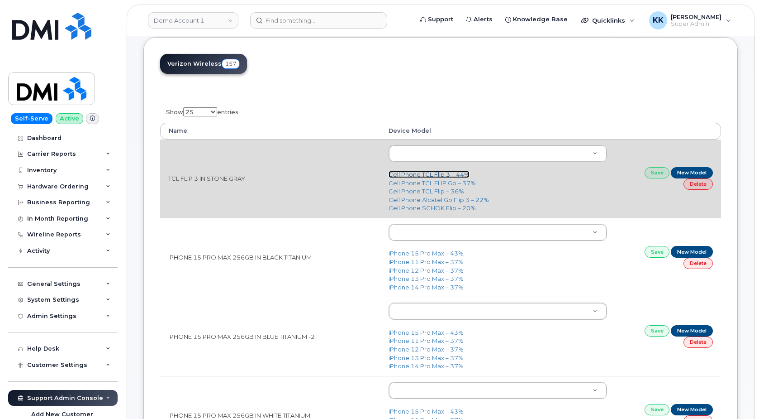
click at [434, 173] on link "Cell Phone TCL Flip 3 – 44%" at bounding box center [429, 174] width 81 height 7
type input "3337"
click at [659, 173] on link "Save" at bounding box center [657, 172] width 25 height 11
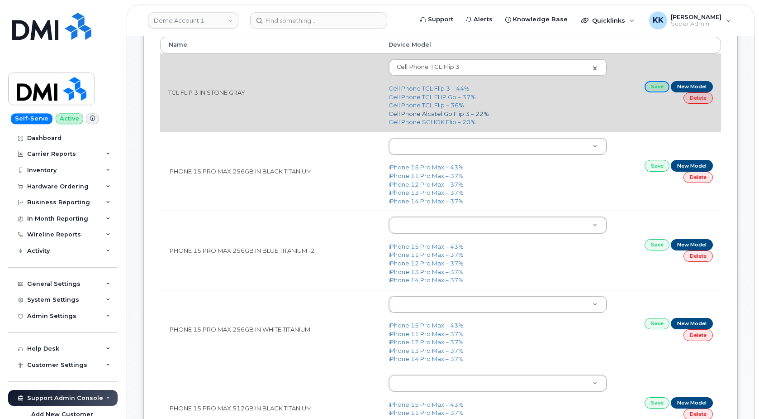
scroll to position [185, 0]
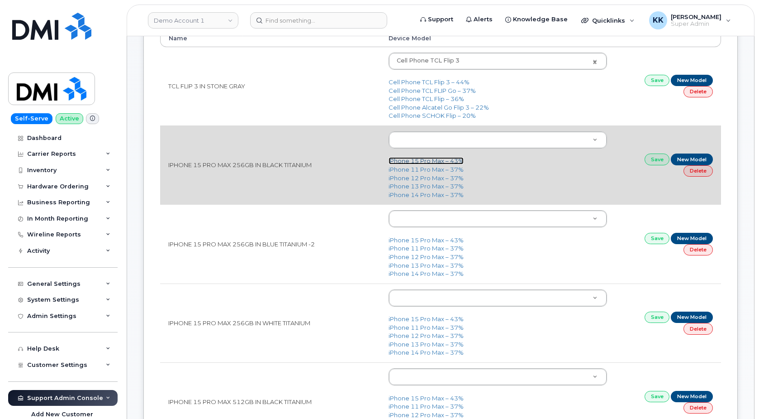
click at [434, 162] on link "iPhone 15 Pro Max – 43%" at bounding box center [426, 160] width 75 height 7
type input "3021"
click at [660, 162] on link "Save" at bounding box center [657, 158] width 25 height 11
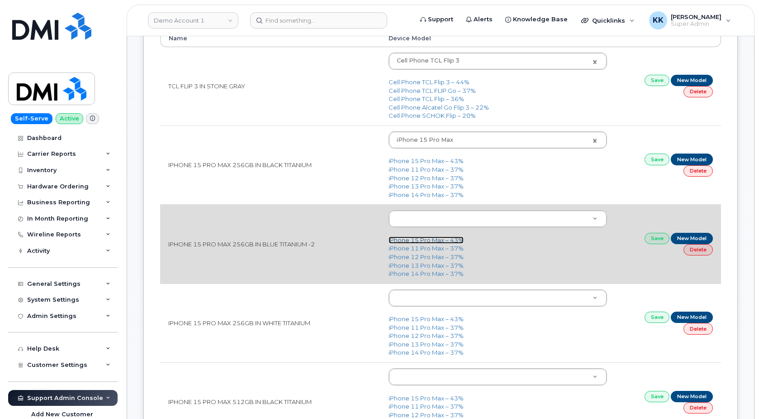
click at [427, 239] on link "iPhone 15 Pro Max – 43%" at bounding box center [426, 239] width 75 height 7
type input "3021"
click at [655, 241] on link "Save" at bounding box center [657, 238] width 25 height 11
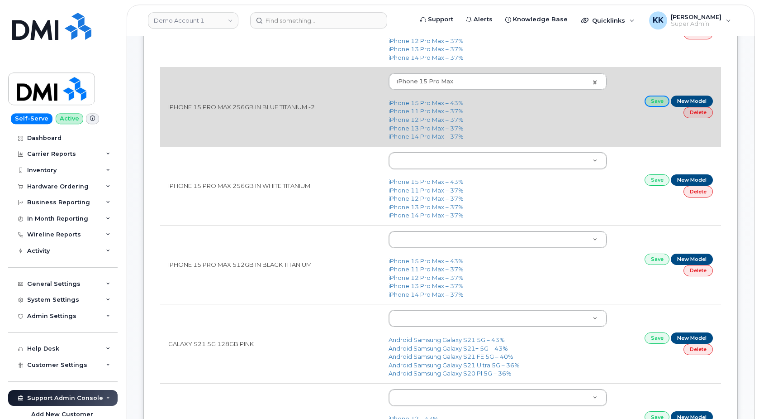
scroll to position [323, 0]
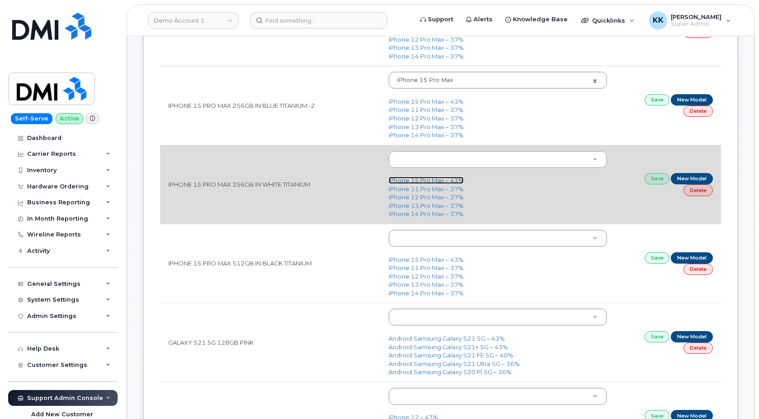
click at [417, 182] on link "iPhone 15 Pro Max – 43%" at bounding box center [426, 180] width 75 height 7
type input "3021"
click at [654, 179] on link "Save" at bounding box center [657, 178] width 25 height 11
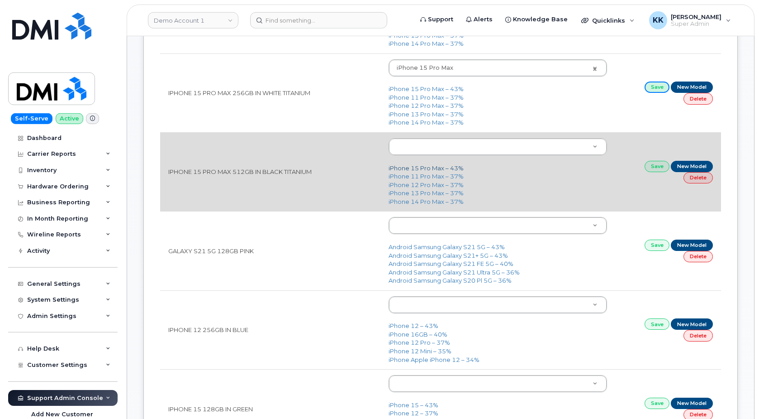
scroll to position [415, 0]
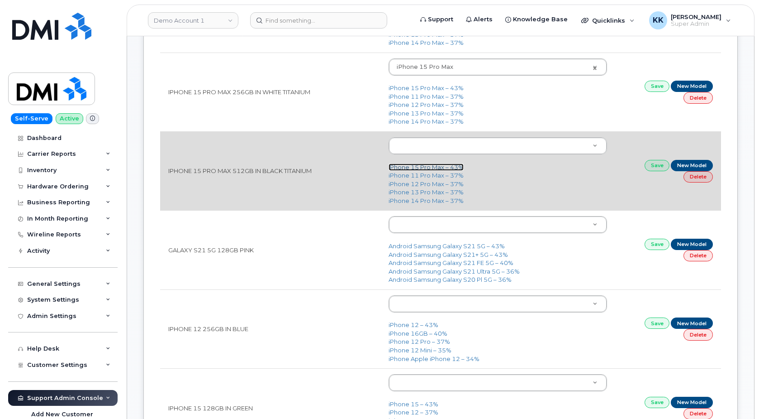
click at [414, 166] on link "iPhone 15 Pro Max – 43%" at bounding box center [426, 166] width 75 height 7
type input "3021"
click at [648, 165] on link "Save" at bounding box center [657, 165] width 25 height 11
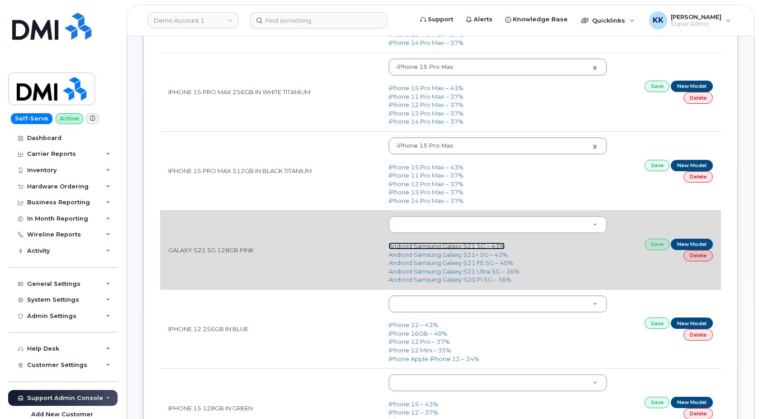
click at [445, 248] on link "Android Samsung Galaxy S21 5G – 43%" at bounding box center [447, 245] width 116 height 7
type input "2488"
click at [652, 249] on link "Save" at bounding box center [657, 244] width 25 height 11
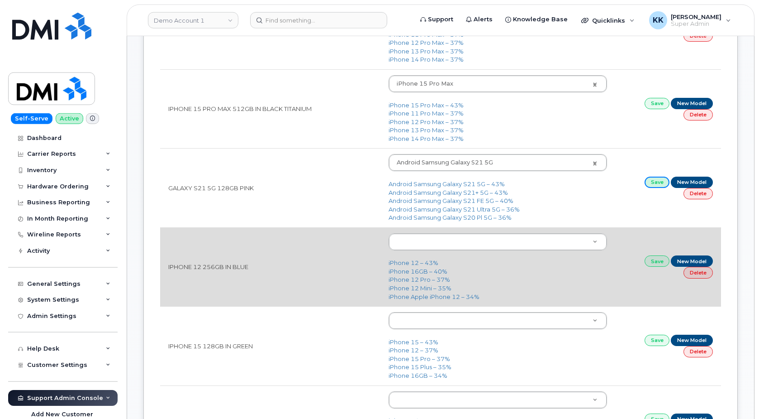
scroll to position [508, 0]
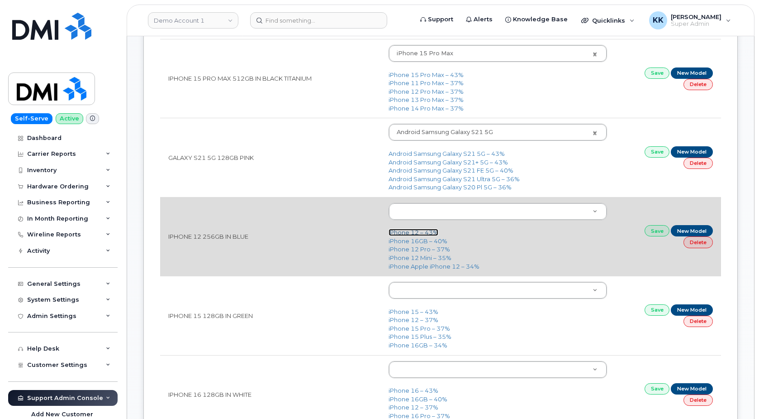
click at [414, 235] on link "iPhone 12 – 43%" at bounding box center [414, 232] width 50 height 7
type input "2435"
click at [660, 232] on link "Save" at bounding box center [657, 230] width 25 height 11
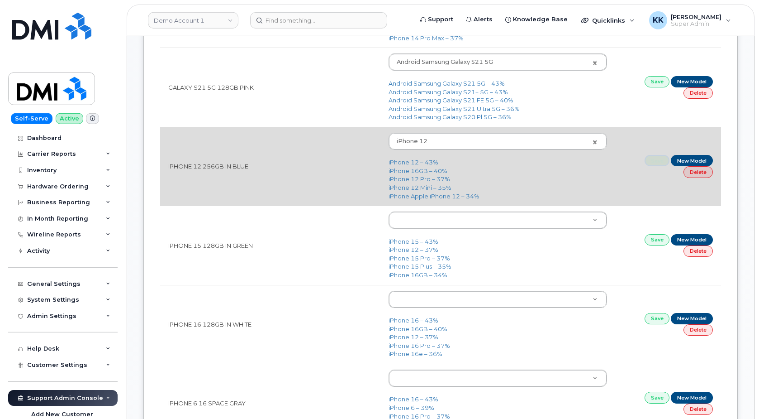
scroll to position [600, 0]
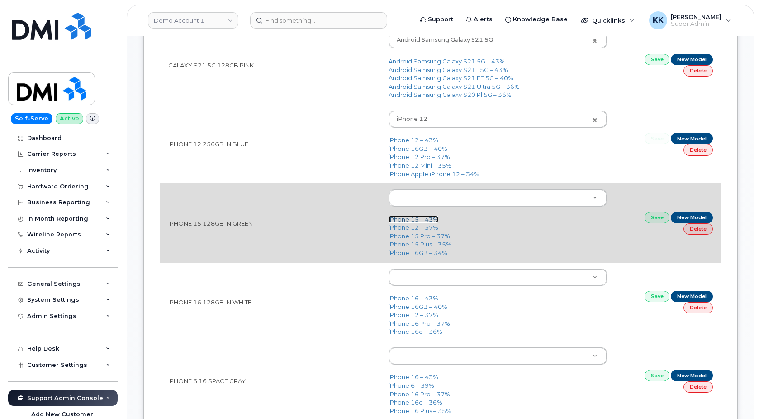
click at [414, 219] on link "iPhone 15 – 43%" at bounding box center [414, 218] width 50 height 7
type input "3031"
click at [650, 220] on link "Save" at bounding box center [657, 217] width 25 height 11
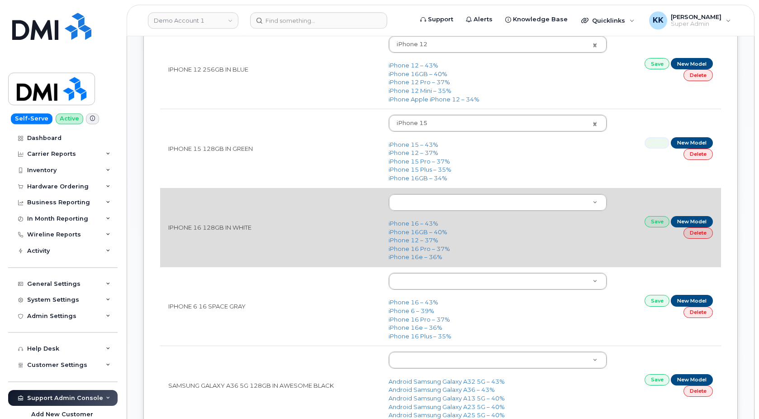
scroll to position [692, 0]
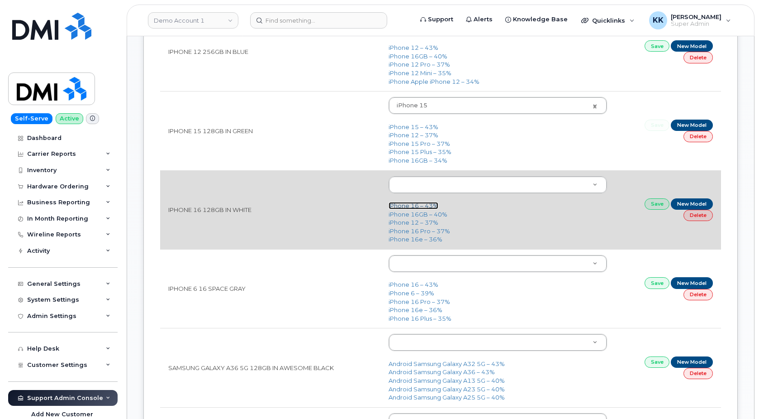
click at [402, 208] on link "iPhone 16 – 43%" at bounding box center [414, 205] width 50 height 7
type input "3224"
click at [649, 207] on link "Save" at bounding box center [657, 203] width 25 height 11
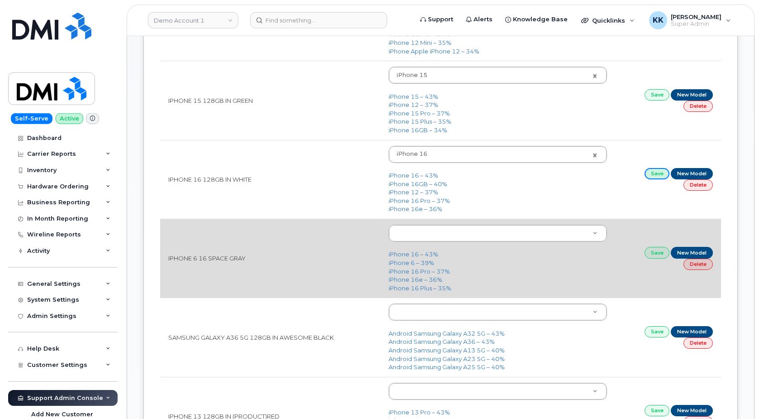
scroll to position [739, 0]
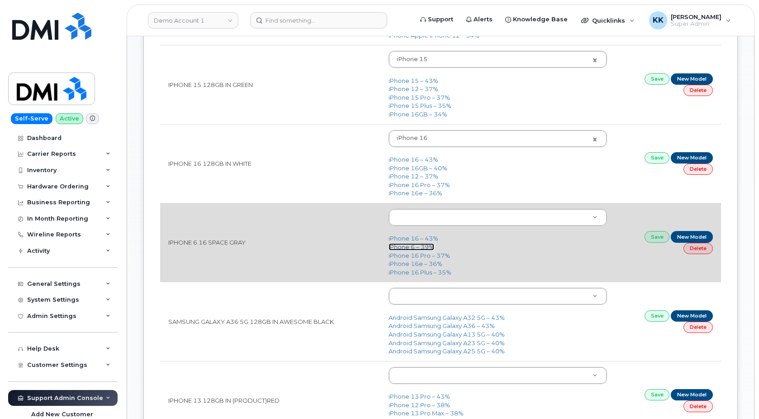
click at [418, 248] on link "iPhone 6 – 39%" at bounding box center [412, 246] width 46 height 7
type input "234"
click at [656, 242] on link "Save" at bounding box center [657, 236] width 25 height 11
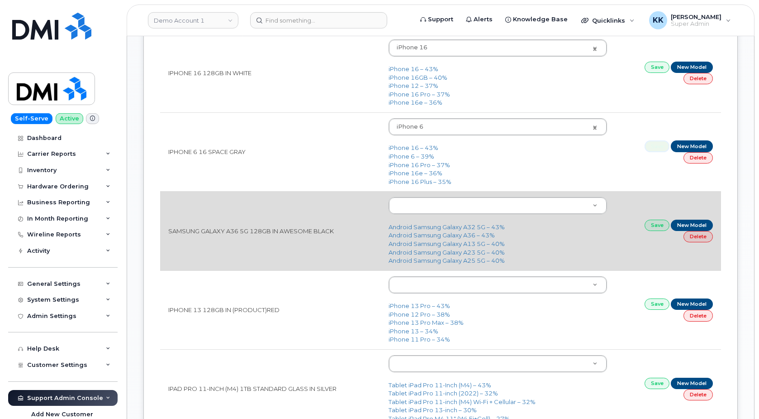
scroll to position [831, 0]
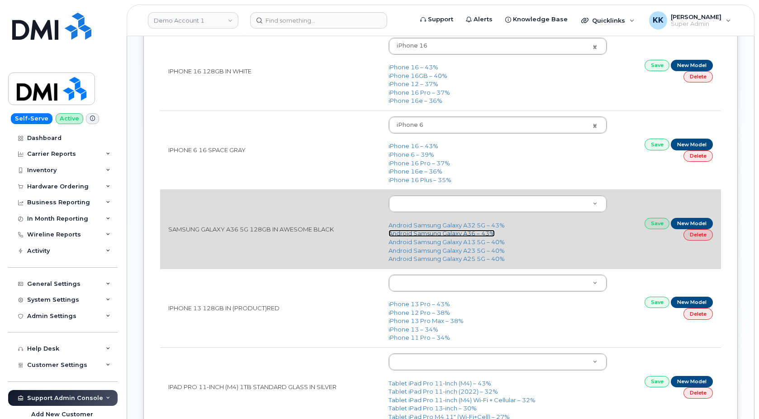
click at [453, 233] on link "Android Samsung Galaxy A36 – 43%" at bounding box center [442, 232] width 106 height 7
type input "3328"
click at [654, 226] on link "Save" at bounding box center [657, 223] width 25 height 11
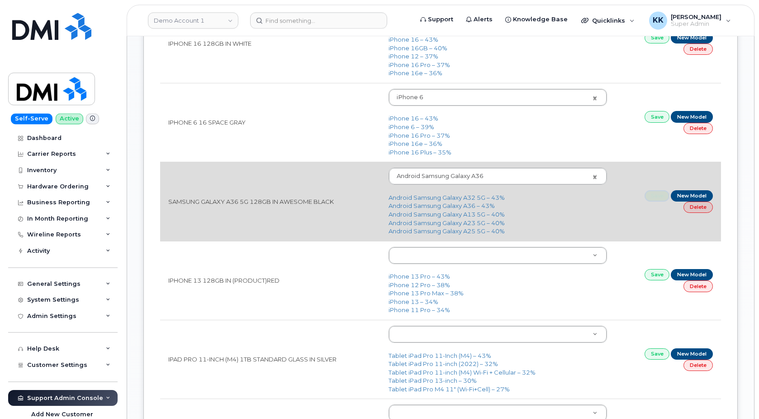
scroll to position [877, 0]
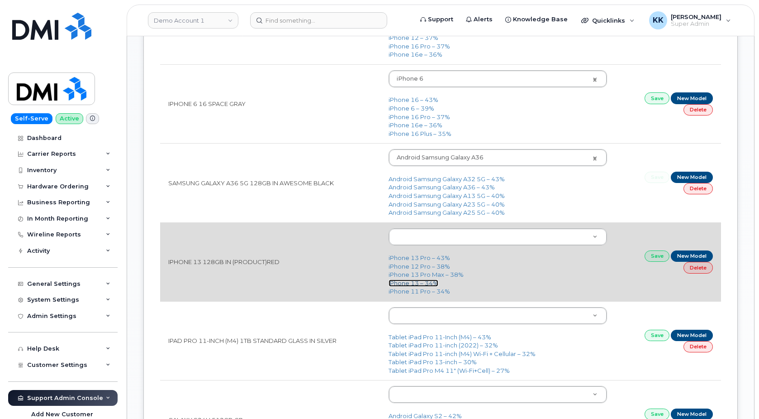
click at [415, 285] on link "iPhone 13 – 34%" at bounding box center [414, 282] width 50 height 7
type input "2612"
click at [650, 258] on link "Save" at bounding box center [657, 255] width 25 height 11
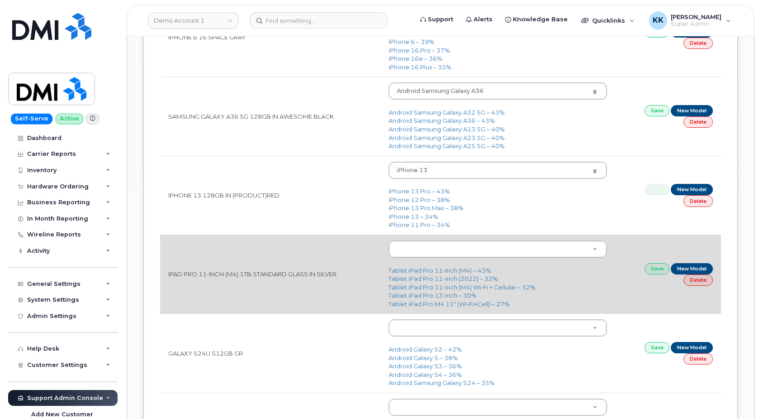
scroll to position [969, 0]
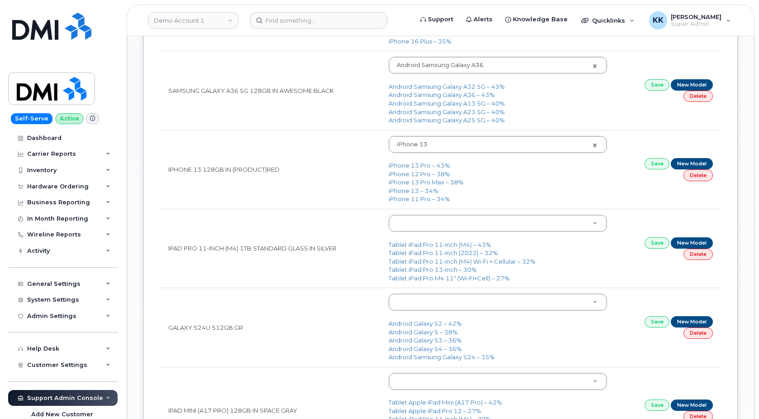
click at [428, 227] on body "Demo Account 1 Support Alerts Knowledge Base Quicklinks Suspend / Cancel Device…" at bounding box center [379, 189] width 759 height 2316
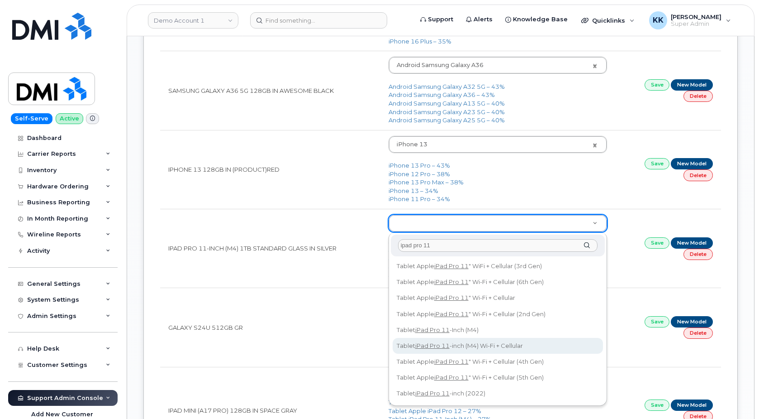
type input "ipad pro 11"
type input "3193"
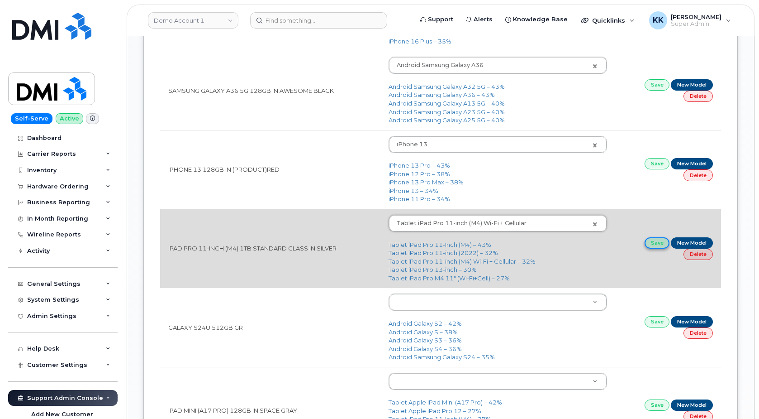
click at [652, 243] on link "Save" at bounding box center [657, 242] width 25 height 11
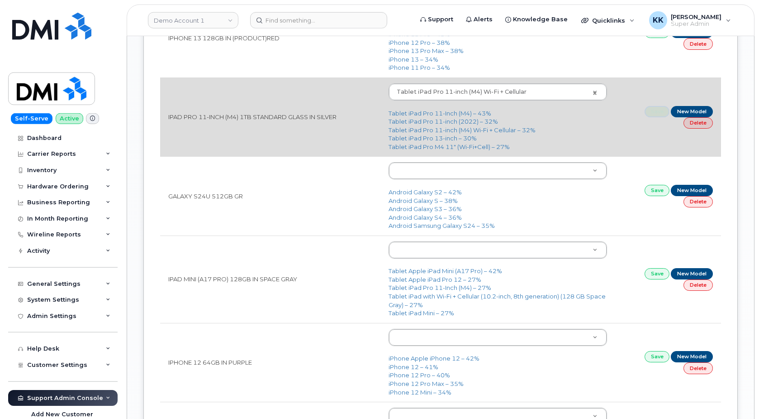
scroll to position [1108, 0]
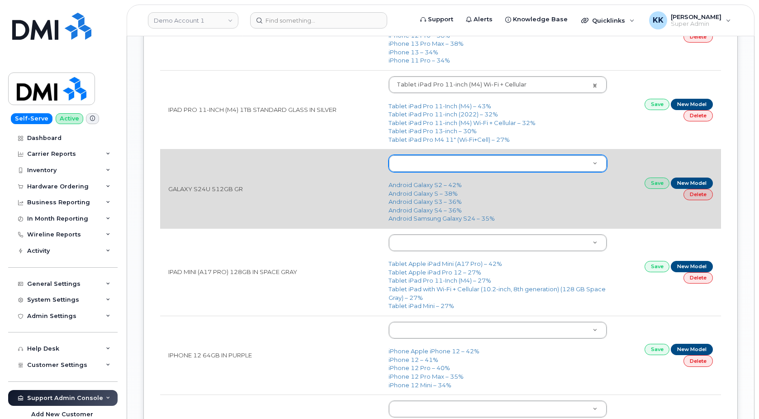
click at [436, 169] on body "Demo Account 1 Support Alerts Knowledge Base Quicklinks Suspend / Cancel Device…" at bounding box center [379, 50] width 759 height 2316
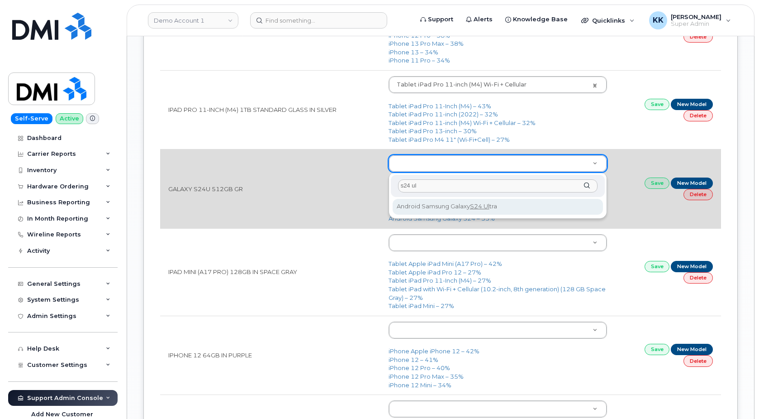
type input "s24 ul"
type input "3074"
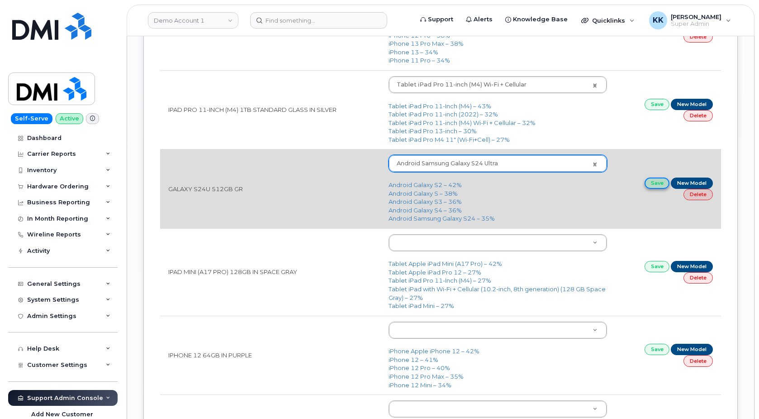
click at [654, 186] on link "Save" at bounding box center [657, 182] width 25 height 11
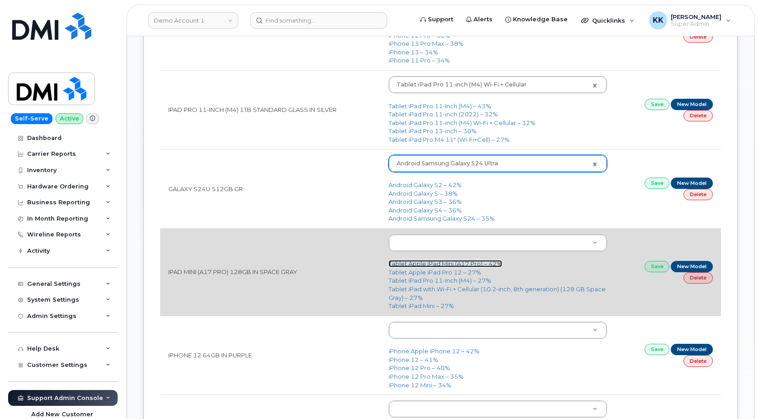
click at [443, 265] on link "Tablet Apple iPad Mini (A17 Pro) – 42%" at bounding box center [446, 263] width 114 height 7
type input "3285"
click at [658, 267] on link "Save" at bounding box center [657, 266] width 25 height 11
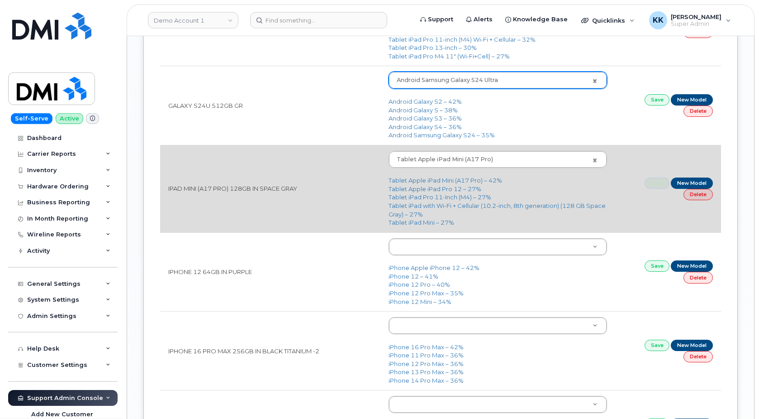
scroll to position [1200, 0]
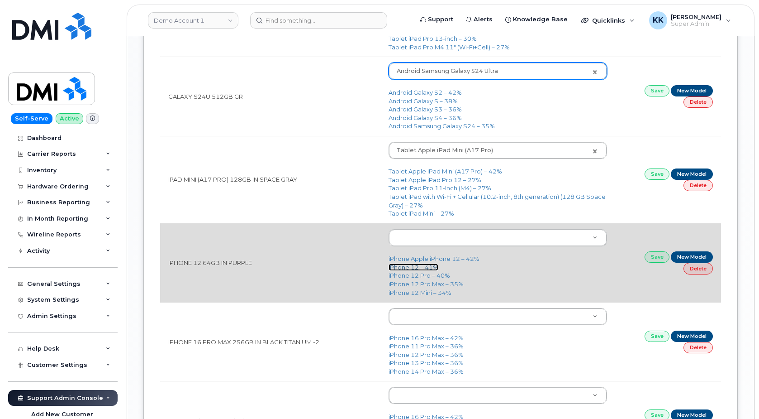
click at [418, 267] on link "iPhone 12 – 41%" at bounding box center [414, 266] width 50 height 7
type input "2435"
click at [661, 261] on link "Save" at bounding box center [657, 256] width 25 height 11
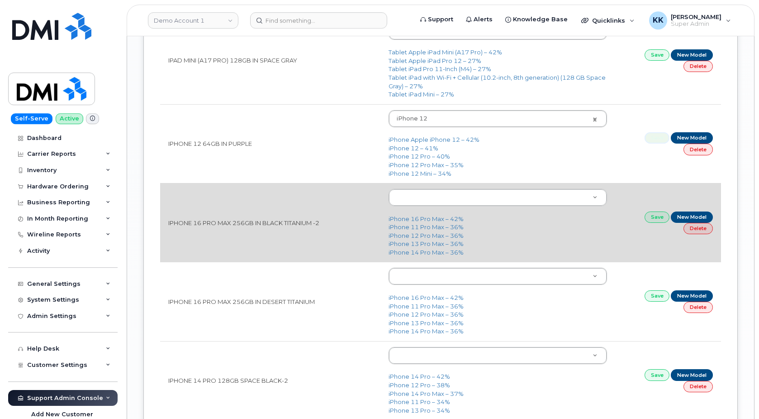
scroll to position [1339, 0]
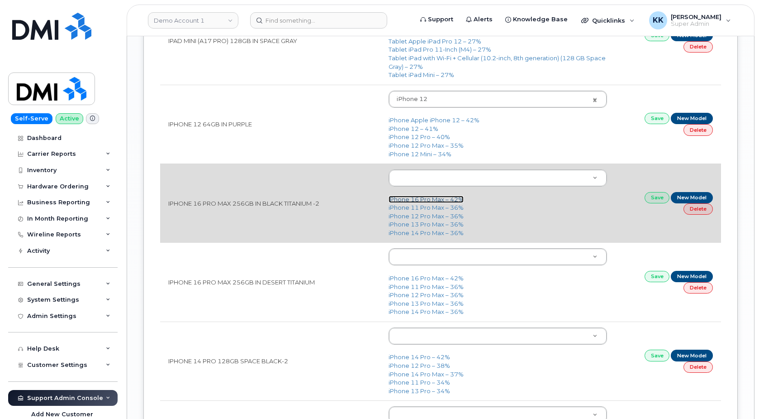
click at [405, 202] on link "iPhone 16 Pro Max – 42%" at bounding box center [426, 199] width 75 height 7
type input "3225"
click at [649, 200] on link "Save" at bounding box center [657, 197] width 25 height 11
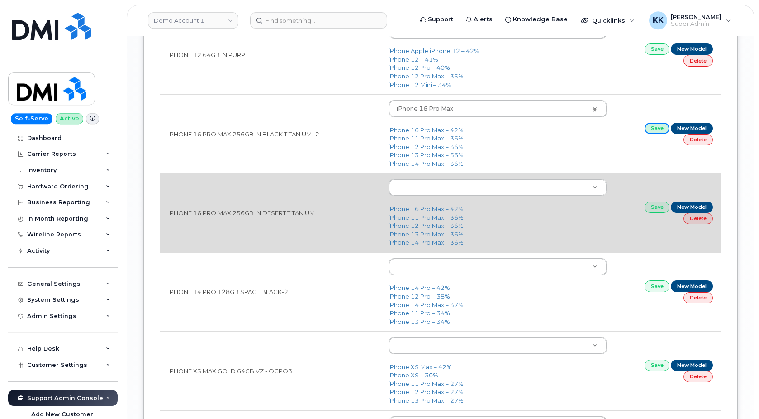
scroll to position [1477, 0]
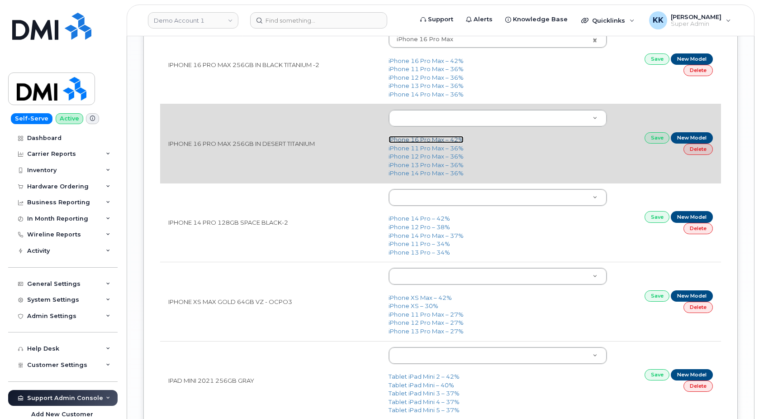
click at [413, 141] on link "iPhone 16 Pro Max – 42%" at bounding box center [426, 139] width 75 height 7
type input "3225"
click at [649, 140] on link "Save" at bounding box center [657, 137] width 25 height 11
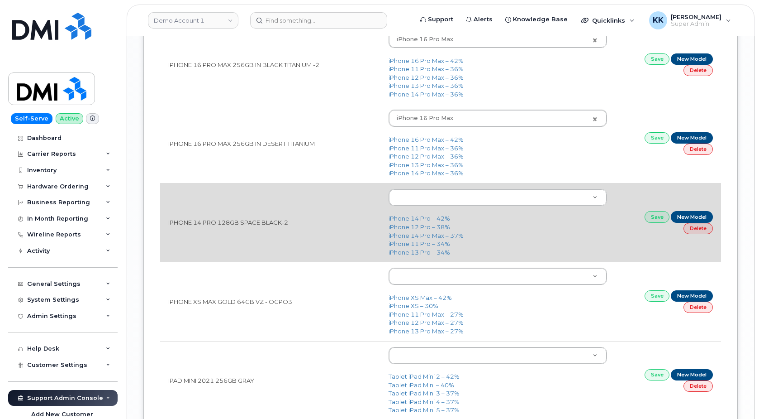
click at [414, 216] on td "iPhone 14 Pro – 42% iPhone 12 Pro – 38% iPhone 14 Pro Max – 37% iPhone 11 Pro –…" at bounding box center [498, 222] width 235 height 79
click at [655, 220] on link "Save" at bounding box center [657, 216] width 25 height 11
click at [404, 221] on link "iPhone 14 Pro – 42%" at bounding box center [420, 218] width 62 height 7
type input "2777"
click at [656, 219] on link "Save" at bounding box center [657, 216] width 25 height 11
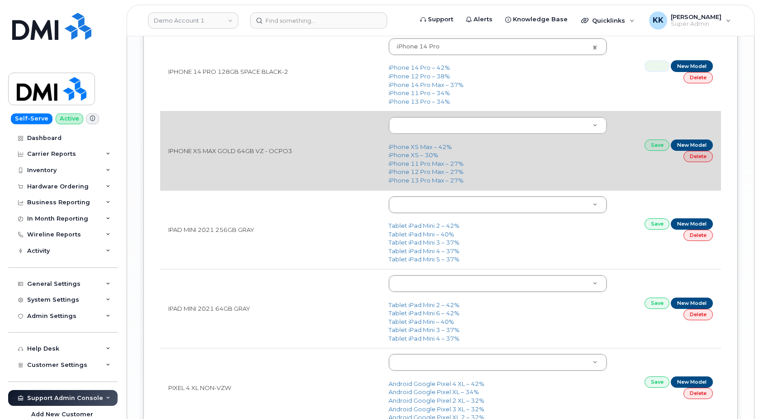
scroll to position [1662, 0]
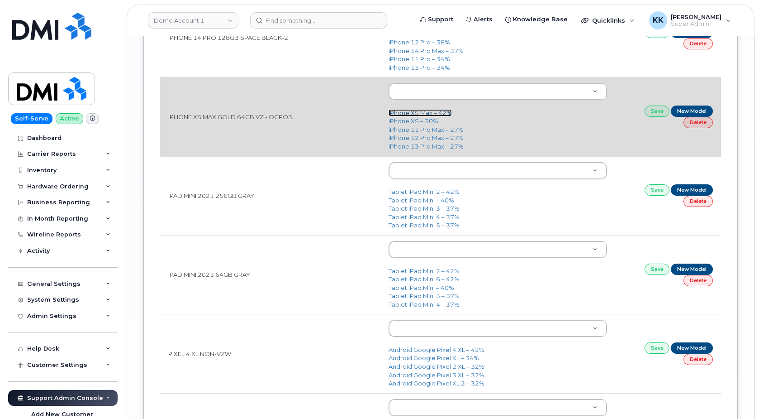
click at [417, 115] on link "iPhone XS Max – 42%" at bounding box center [420, 112] width 63 height 7
type input "1591"
click at [655, 113] on link "Save" at bounding box center [657, 110] width 25 height 11
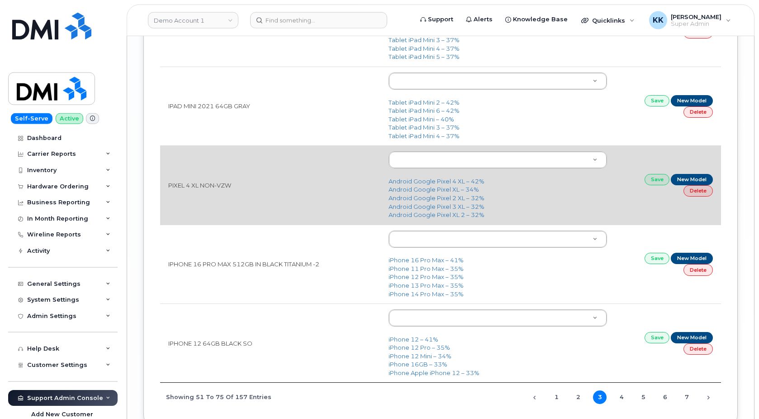
scroll to position [1847, 0]
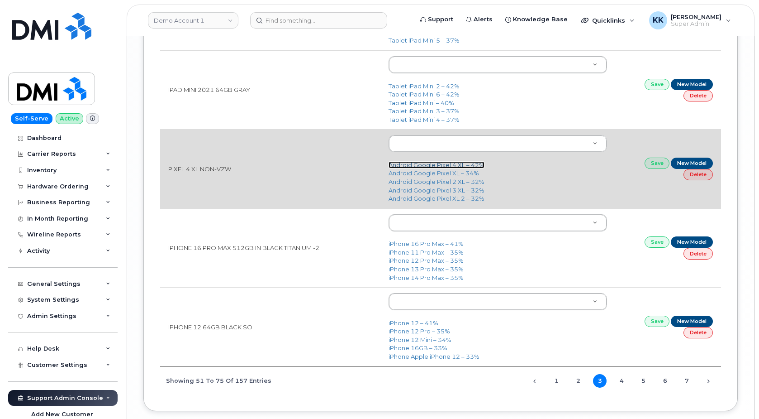
click at [429, 168] on link "Android Google Pixel 4 XL – 42%" at bounding box center [437, 164] width 96 height 7
type input "1720"
click at [650, 163] on link "Save" at bounding box center [657, 163] width 25 height 11
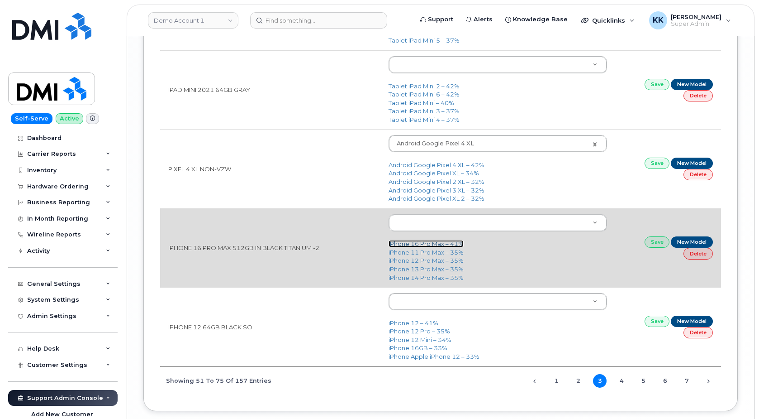
click at [445, 245] on link "iPhone 16 Pro Max – 41%" at bounding box center [426, 243] width 75 height 7
type input "3225"
click at [658, 244] on link "Save" at bounding box center [657, 241] width 25 height 11
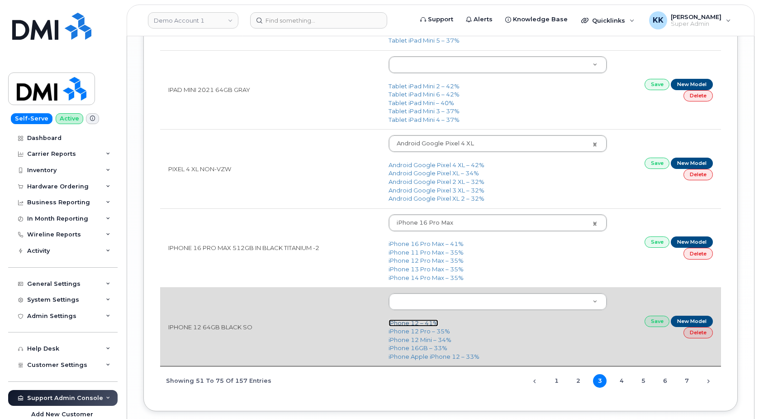
click at [420, 326] on link "iPhone 12 – 41%" at bounding box center [414, 322] width 50 height 7
type input "2435"
click at [654, 321] on link "Save" at bounding box center [657, 320] width 25 height 11
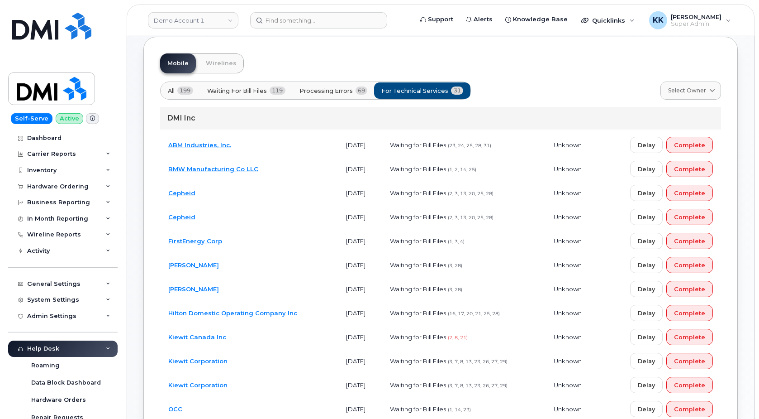
scroll to position [92, 0]
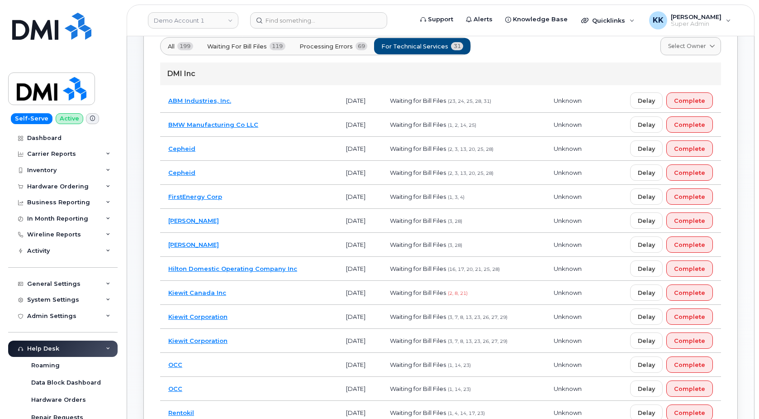
click at [253, 316] on td "Kiewit Corporation" at bounding box center [249, 317] width 178 height 24
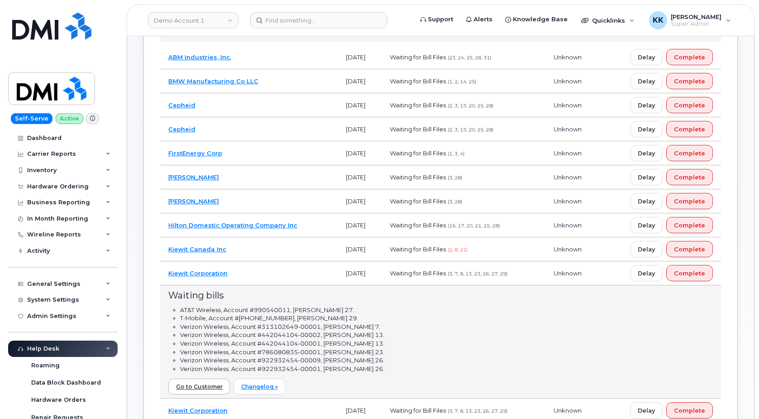
scroll to position [185, 0]
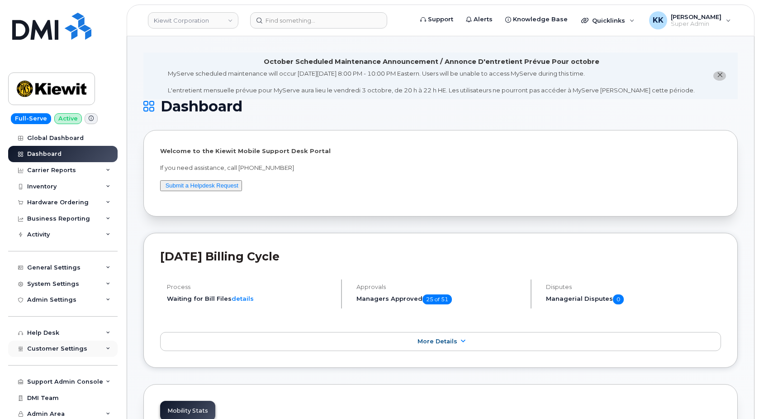
click at [72, 349] on span "Customer Settings" at bounding box center [57, 348] width 60 height 7
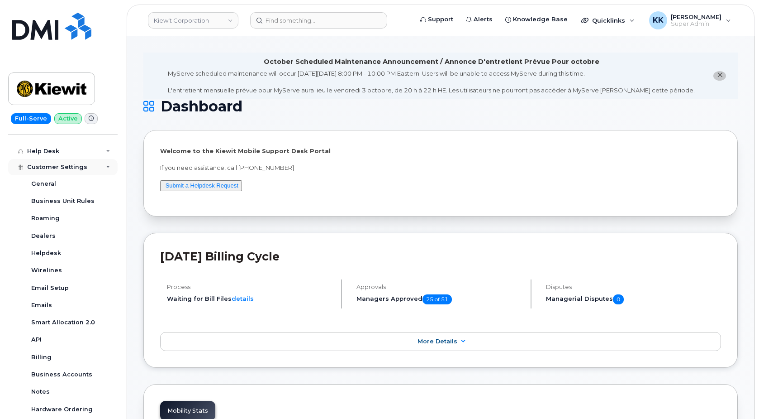
scroll to position [217, 0]
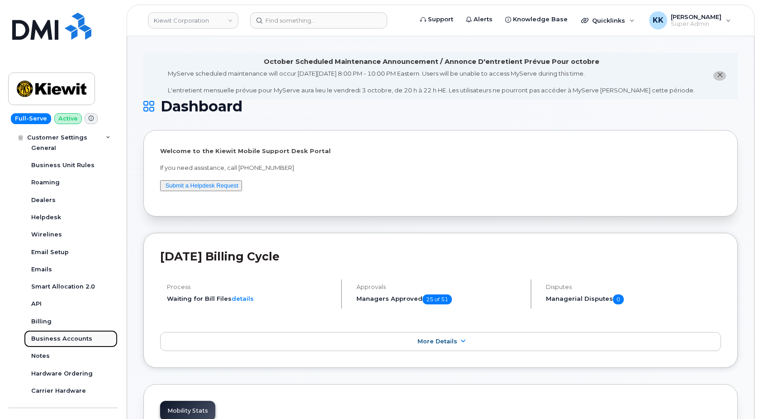
click at [70, 336] on div "Business Accounts" at bounding box center [61, 338] width 61 height 8
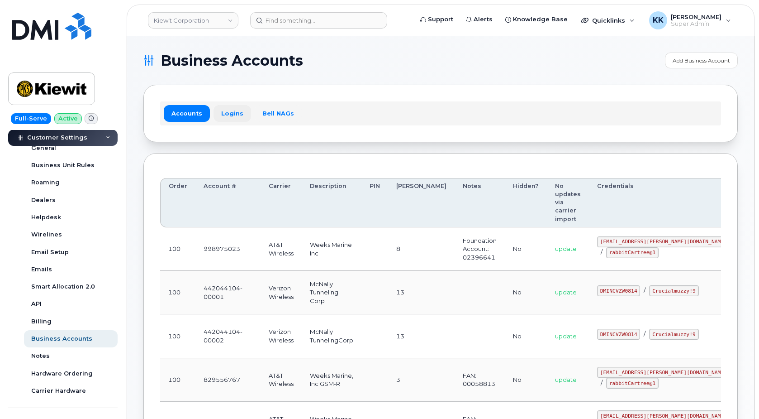
click at [234, 114] on link "Logins" at bounding box center [233, 113] width 38 height 16
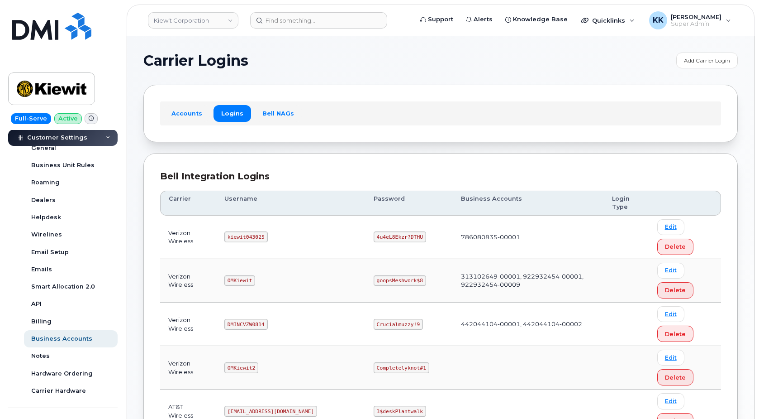
click at [256, 234] on code "kiewit043025" at bounding box center [245, 236] width 43 height 11
copy code "kiewit043025"
click at [374, 234] on code "4u4eL8Ekzr?DTHU" at bounding box center [400, 236] width 53 height 11
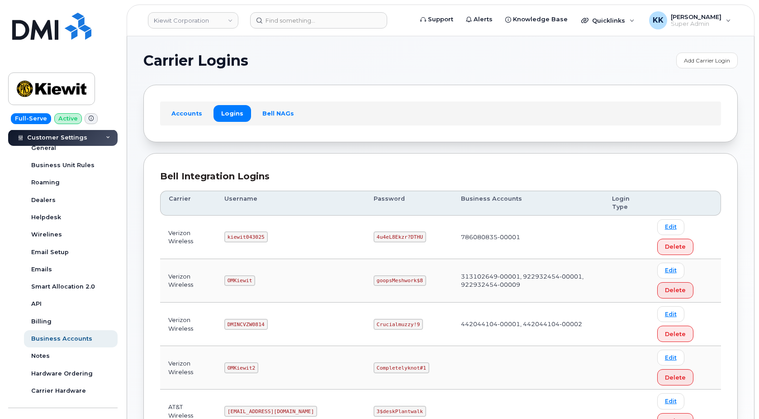
click at [374, 234] on code "4u4eL8Ekzr?DTHU" at bounding box center [400, 236] width 53 height 11
